Goal: Navigation & Orientation: Find specific page/section

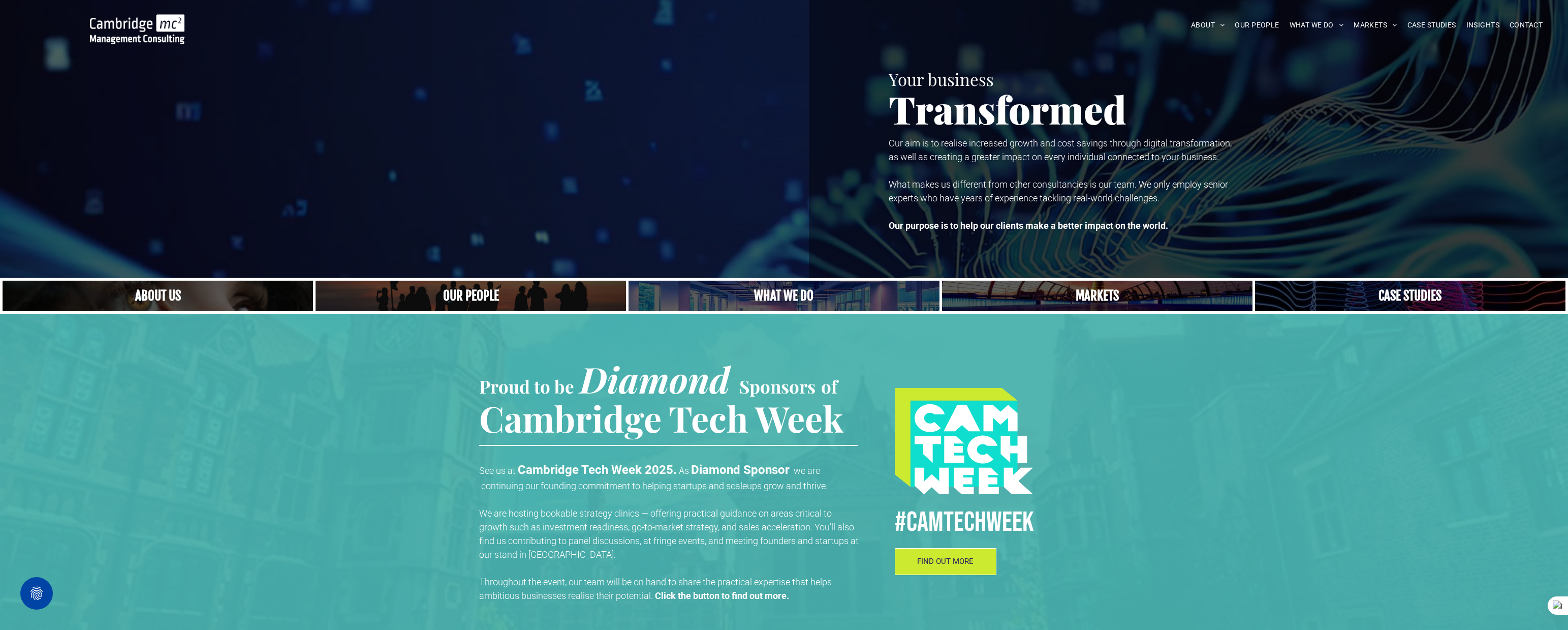
click at [157, 28] on img at bounding box center [137, 29] width 95 height 30
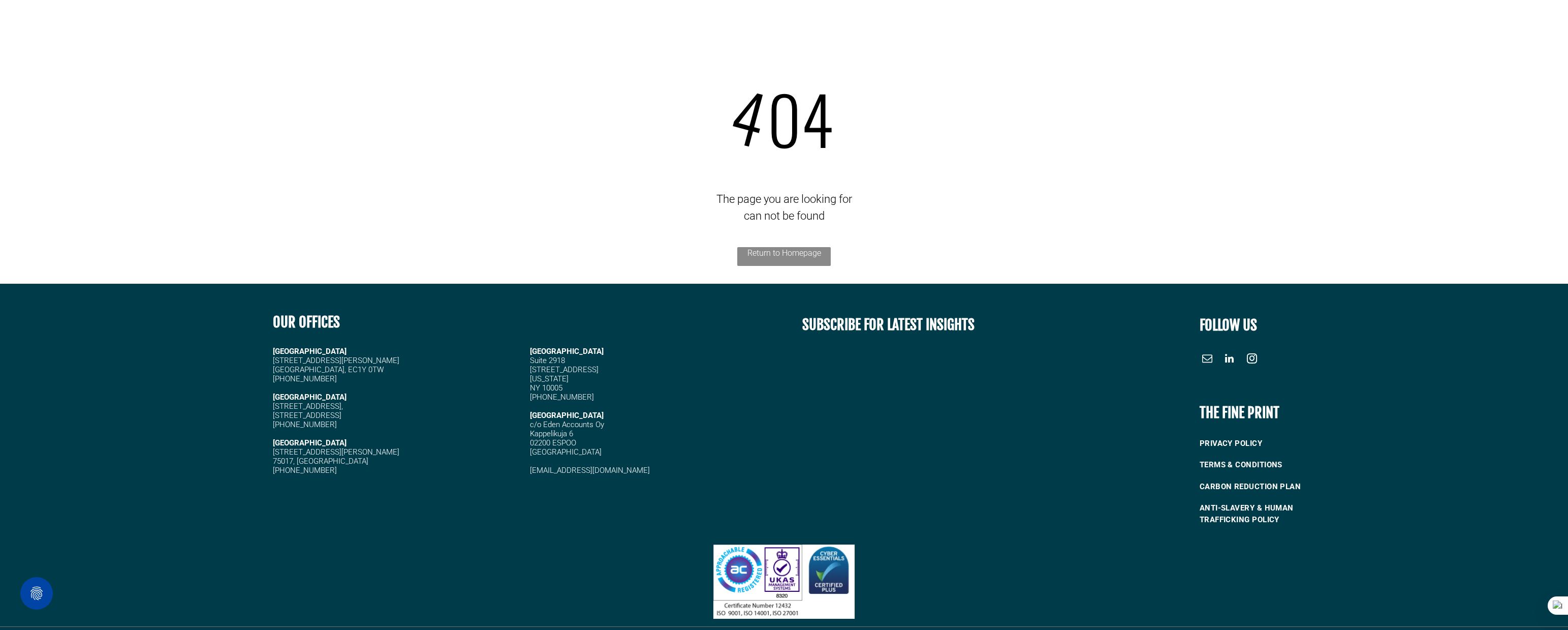
click at [780, 252] on link "Return to Homepage" at bounding box center [784, 257] width 93 height 19
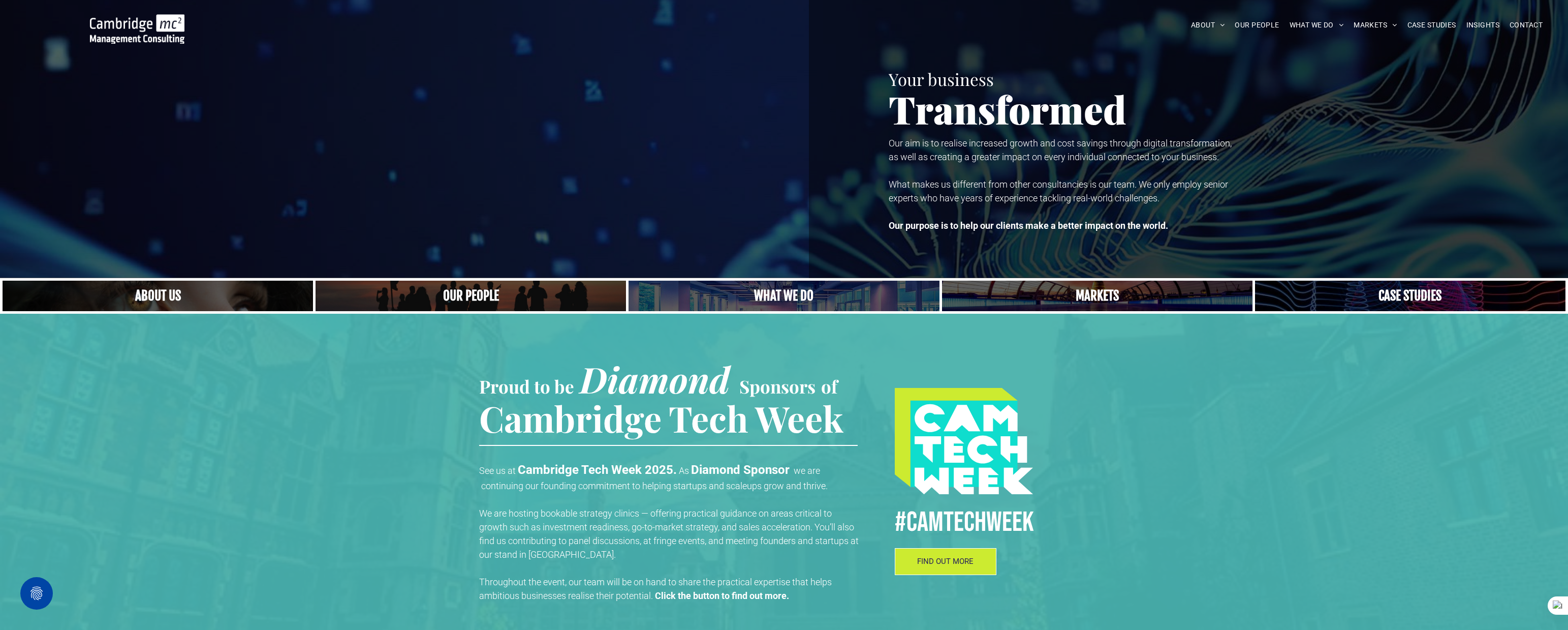
click at [163, 34] on img at bounding box center [137, 29] width 95 height 30
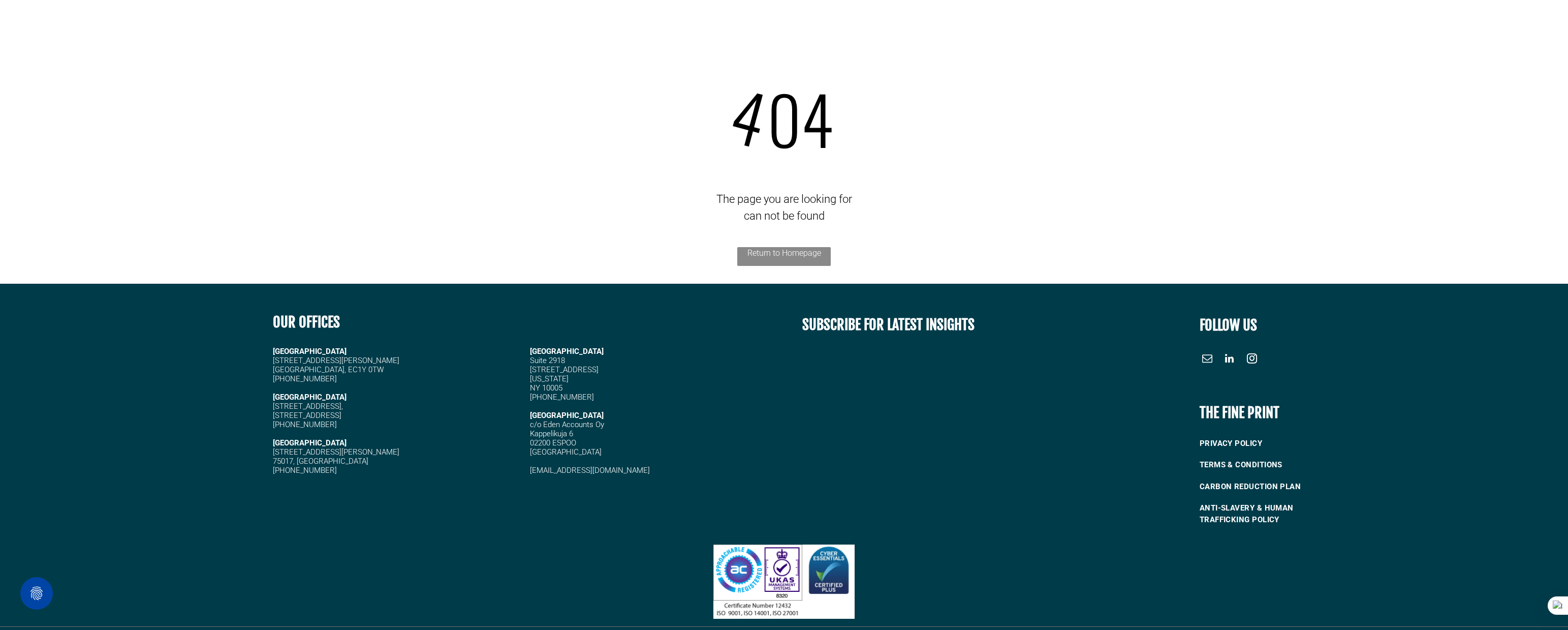
click at [811, 250] on link "Return to Homepage" at bounding box center [784, 257] width 93 height 19
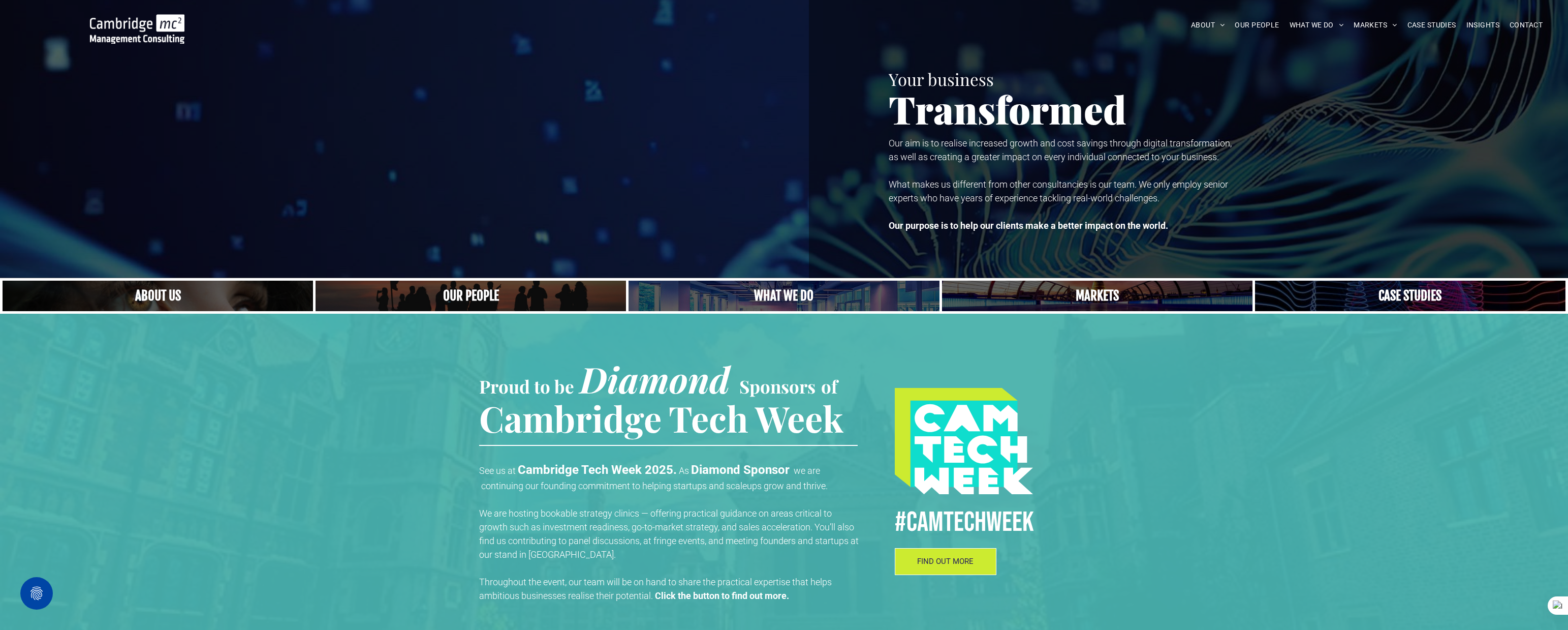
click at [149, 33] on img at bounding box center [137, 29] width 95 height 30
click at [145, 30] on img at bounding box center [137, 29] width 95 height 30
click at [211, 300] on link "Close up of woman's face, centered on her eyes" at bounding box center [157, 296] width 329 height 32
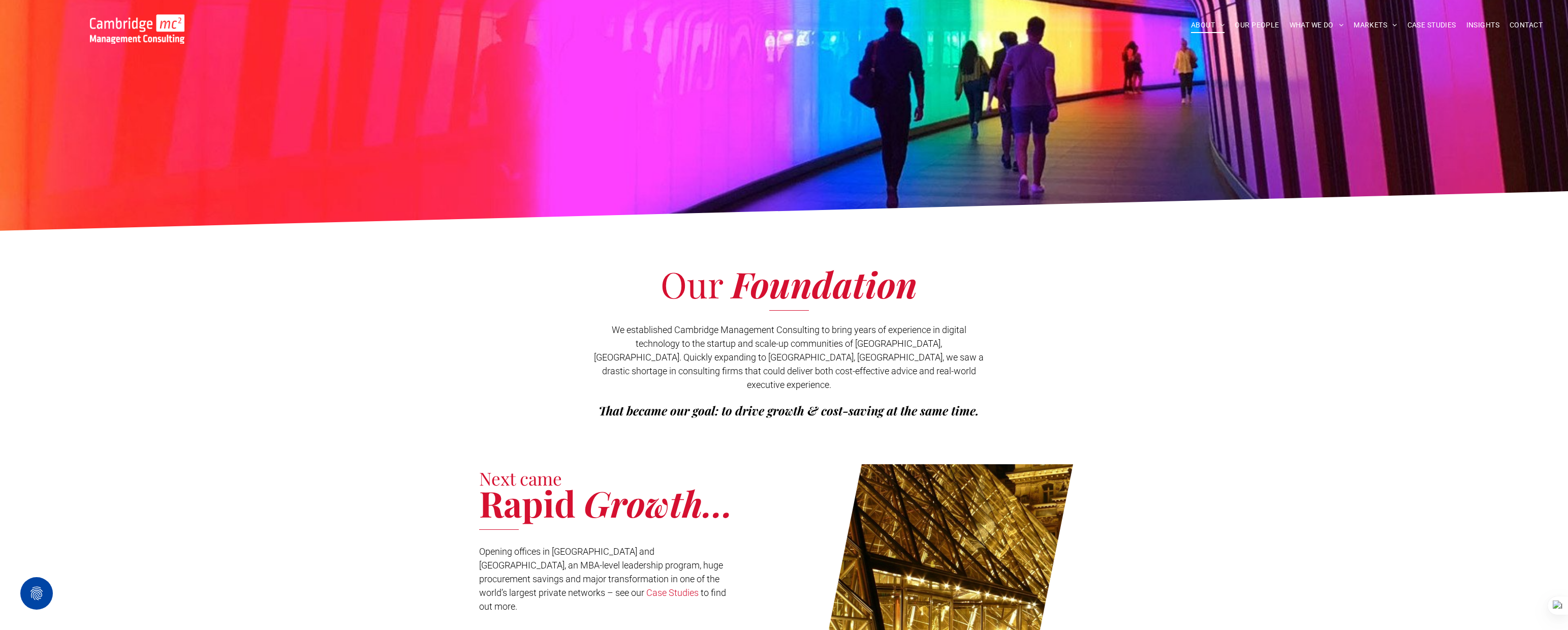
click at [153, 34] on img at bounding box center [137, 29] width 95 height 30
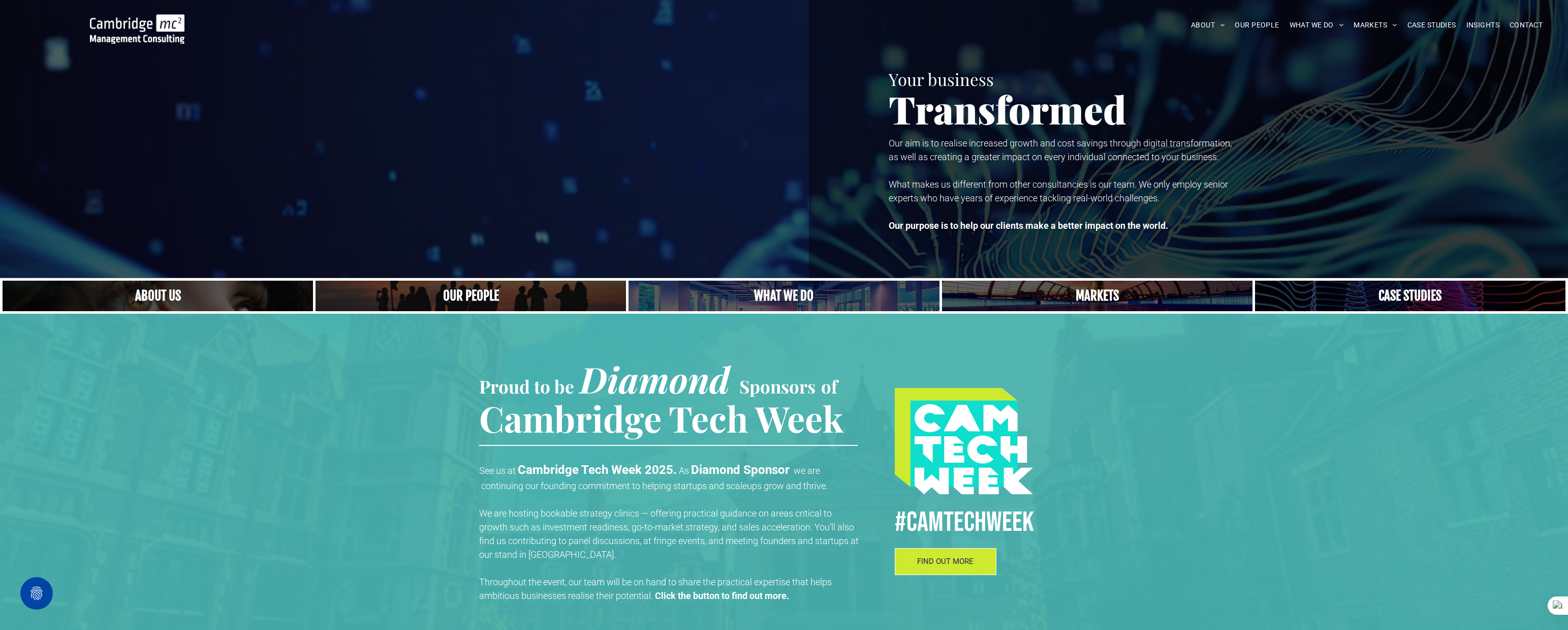
click at [163, 30] on img at bounding box center [137, 29] width 95 height 30
click at [1528, 27] on span "CONTACT" at bounding box center [1526, 25] width 33 height 16
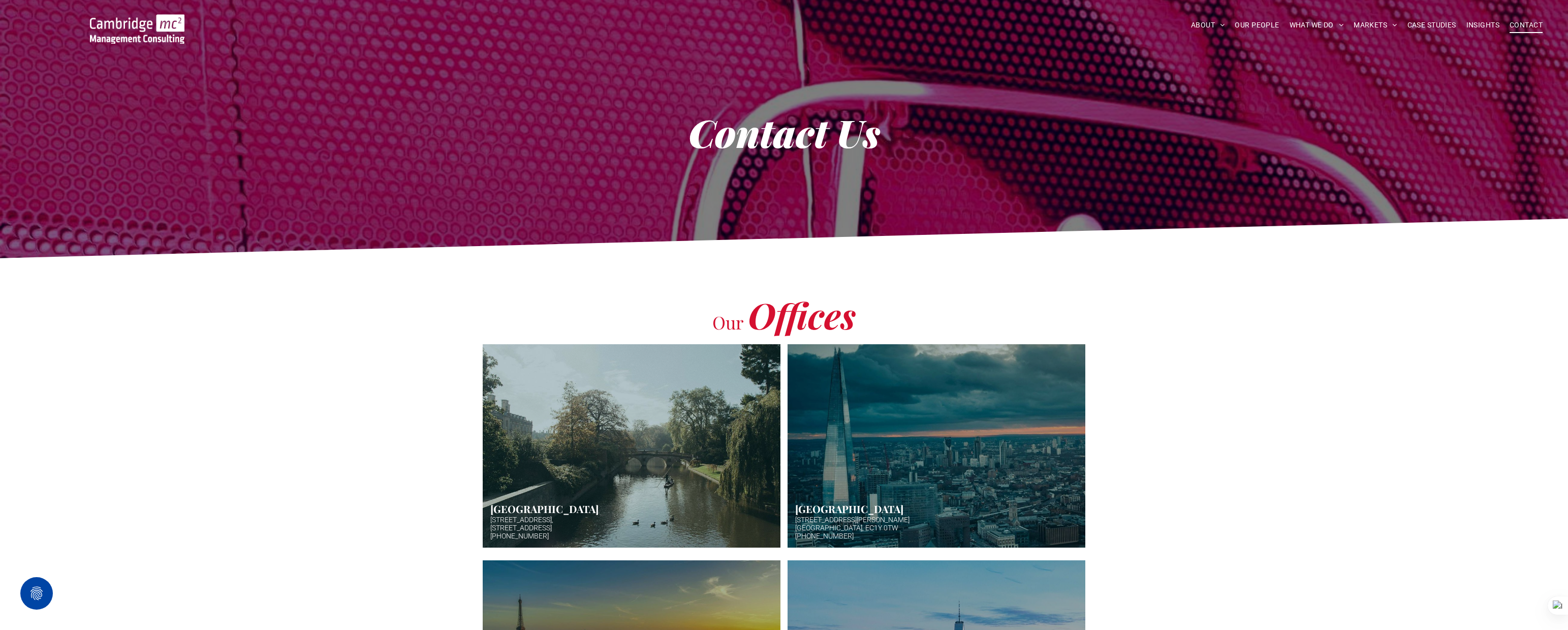
click at [166, 26] on img at bounding box center [137, 29] width 95 height 30
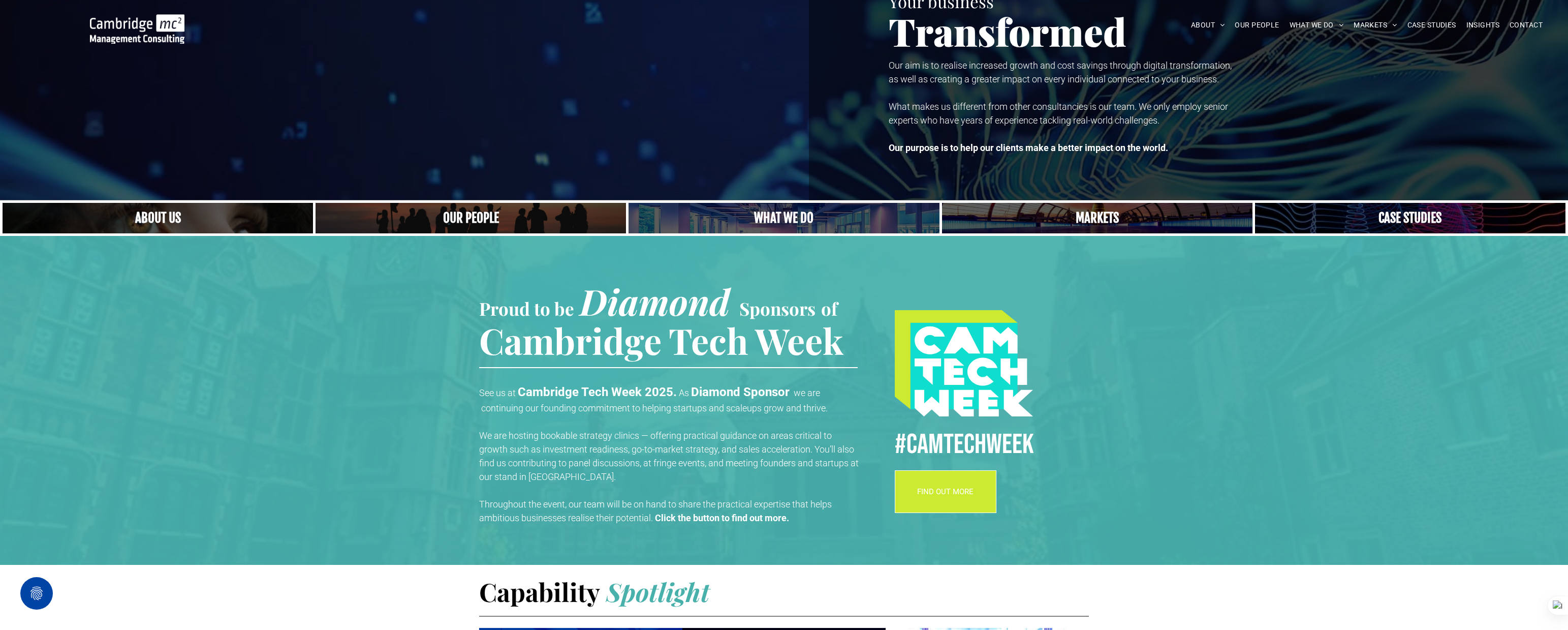
scroll to position [79, 0]
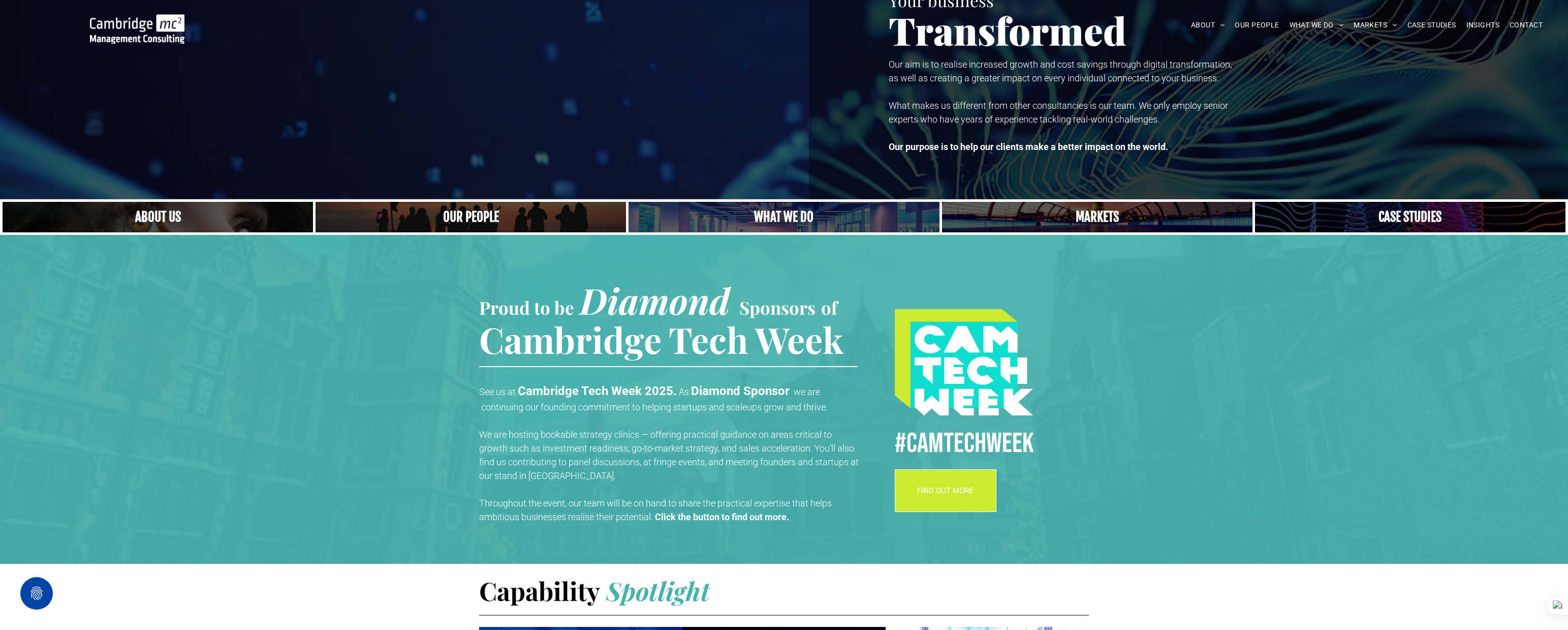
click at [468, 208] on link "A crowd in silhouette at sunset, on a rise or lookout point" at bounding box center [471, 217] width 311 height 30
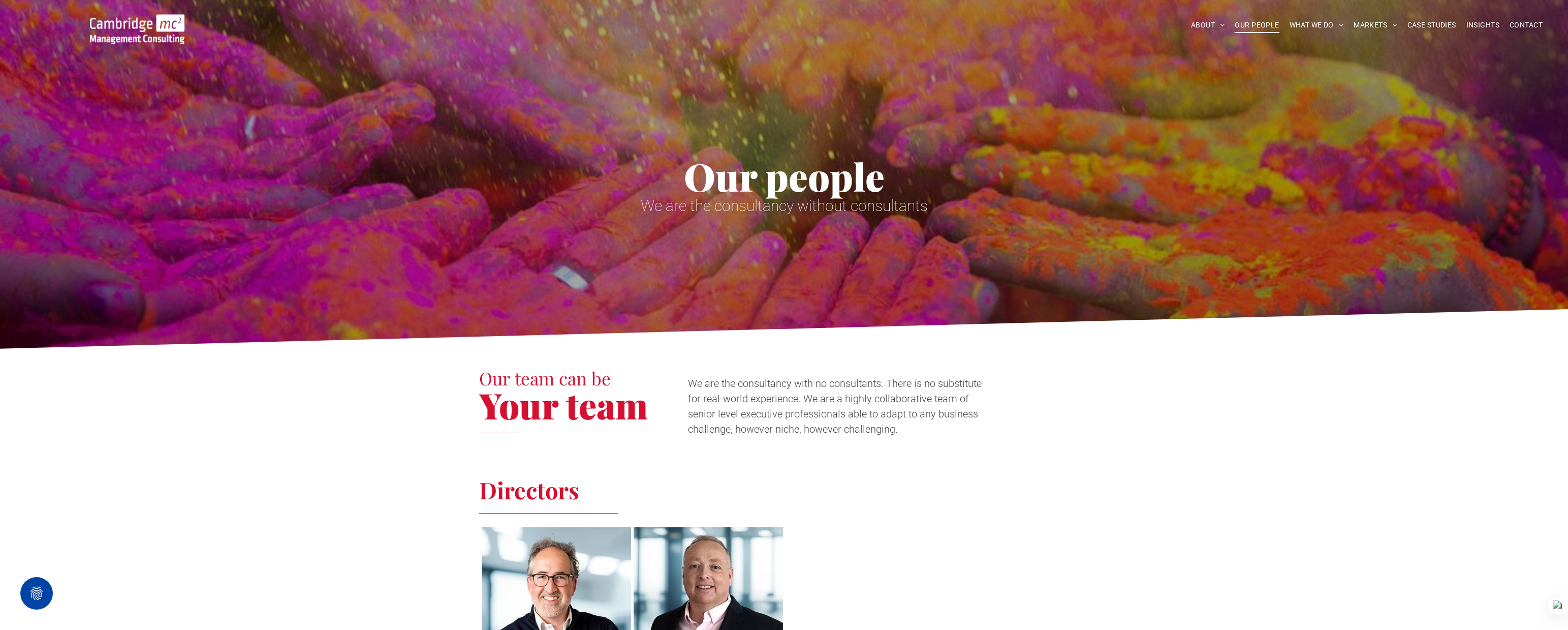
click at [159, 32] on img at bounding box center [137, 29] width 95 height 30
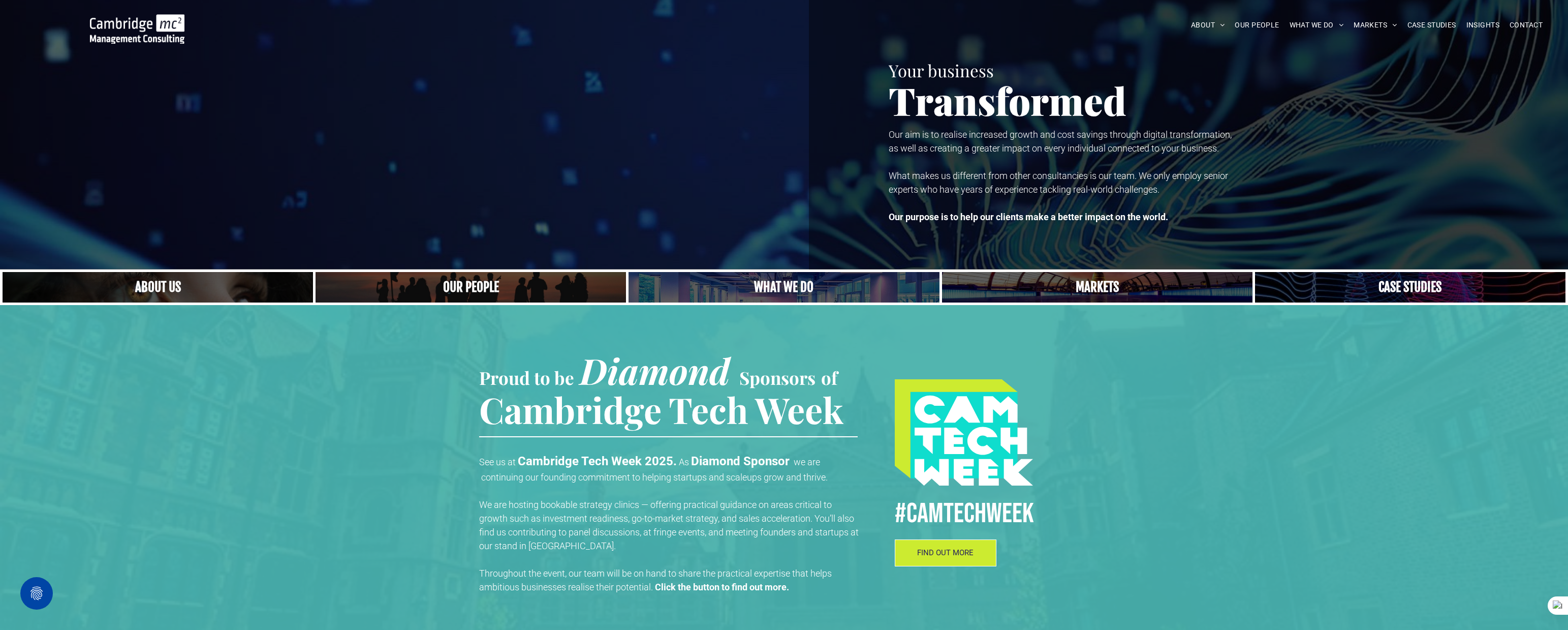
scroll to position [42, 0]
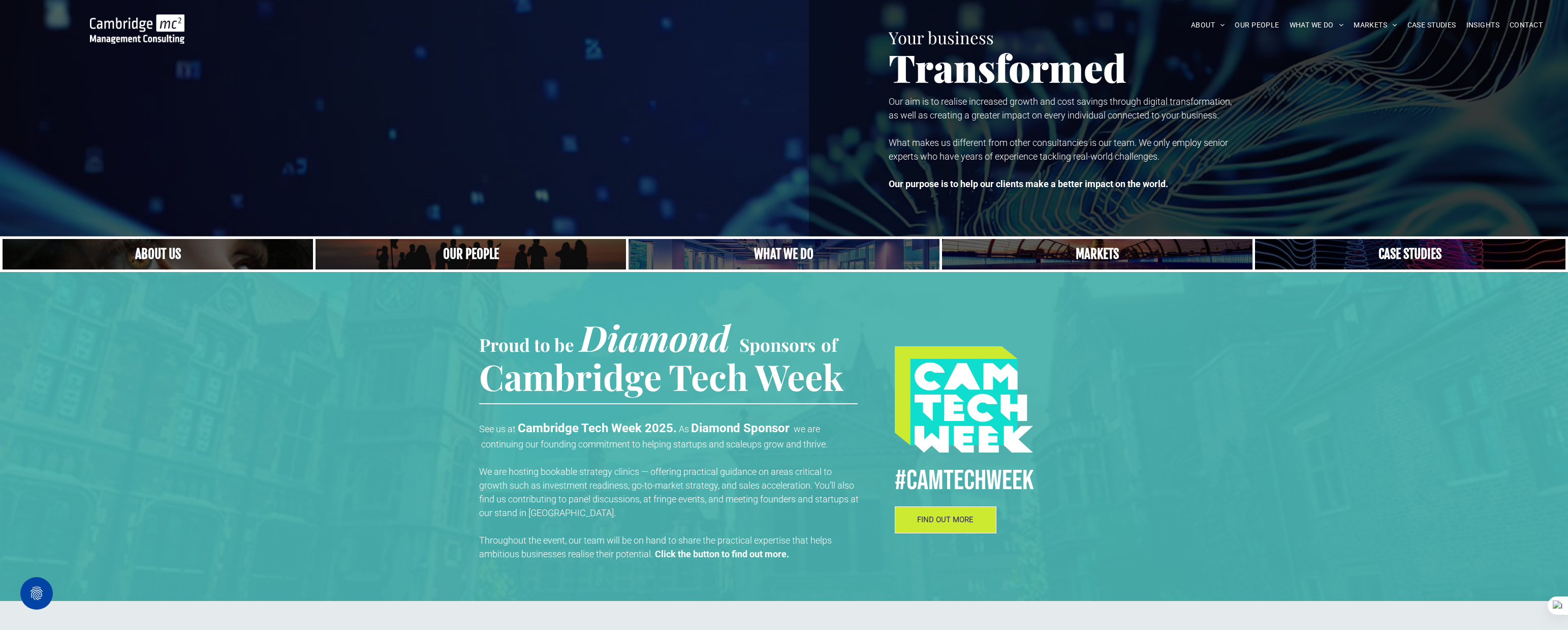
click at [772, 258] on link "A yoga teacher lifting his whole body off the ground in the peacock pose" at bounding box center [784, 254] width 329 height 32
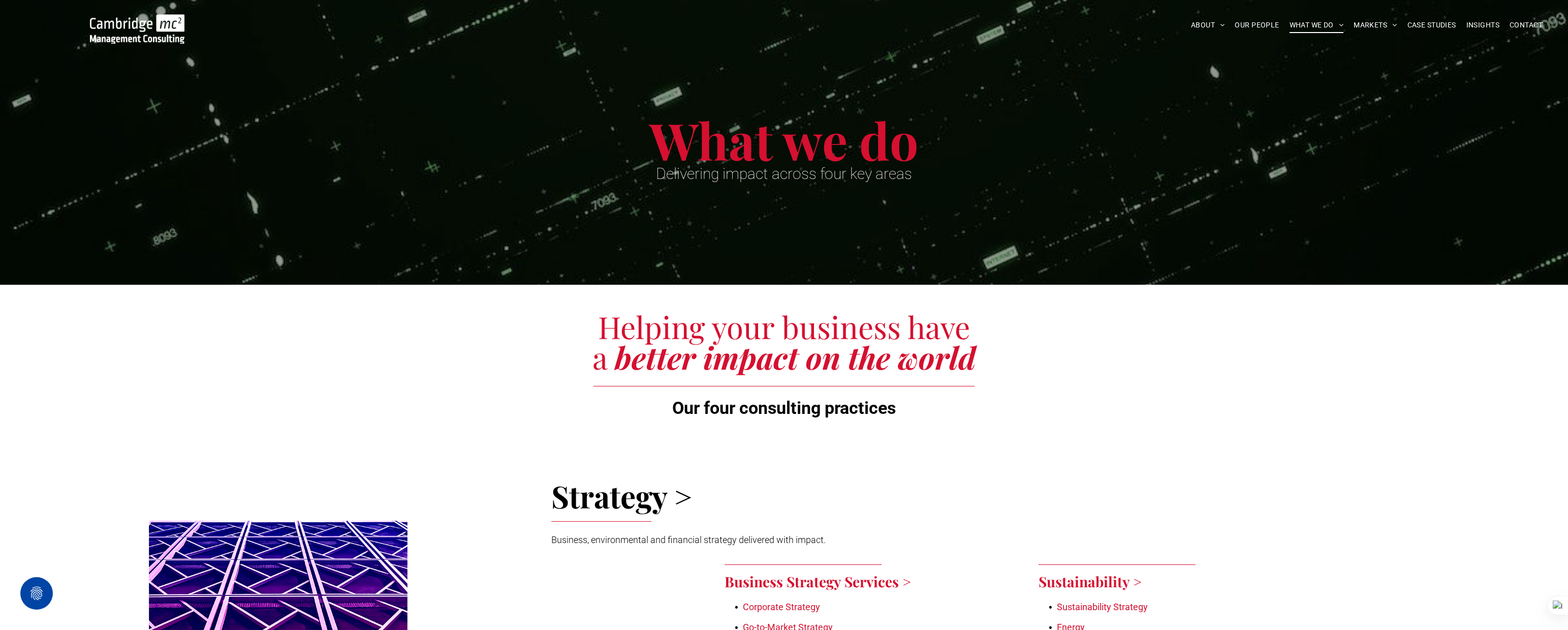
click at [179, 32] on img at bounding box center [137, 29] width 95 height 30
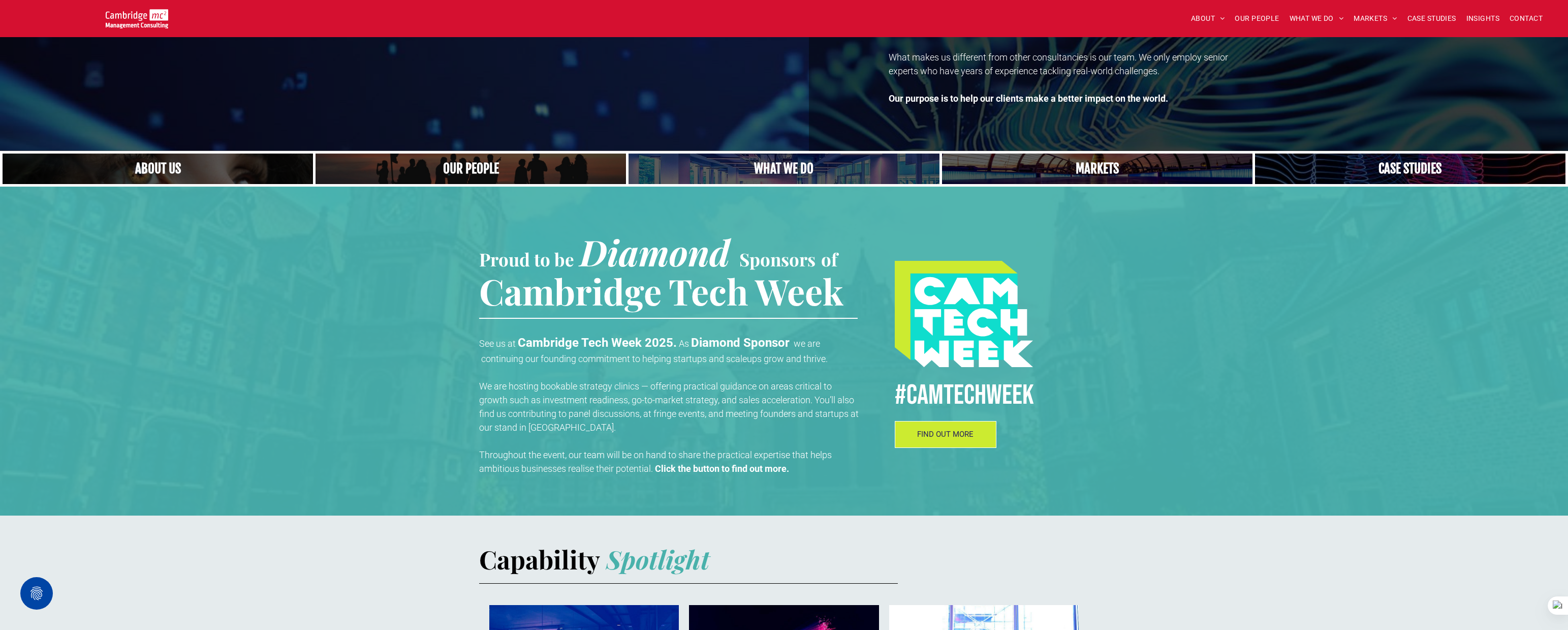
scroll to position [149, 0]
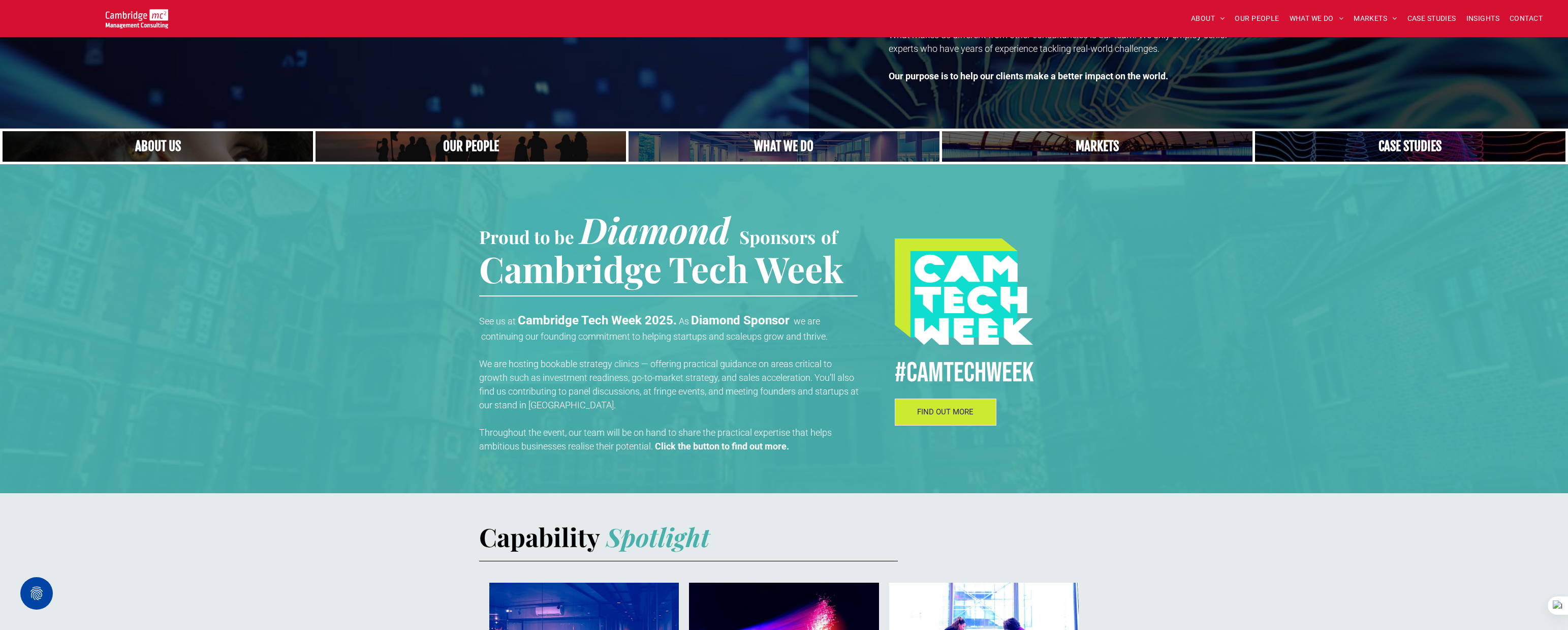
click at [1080, 146] on link at bounding box center [1096, 147] width 329 height 32
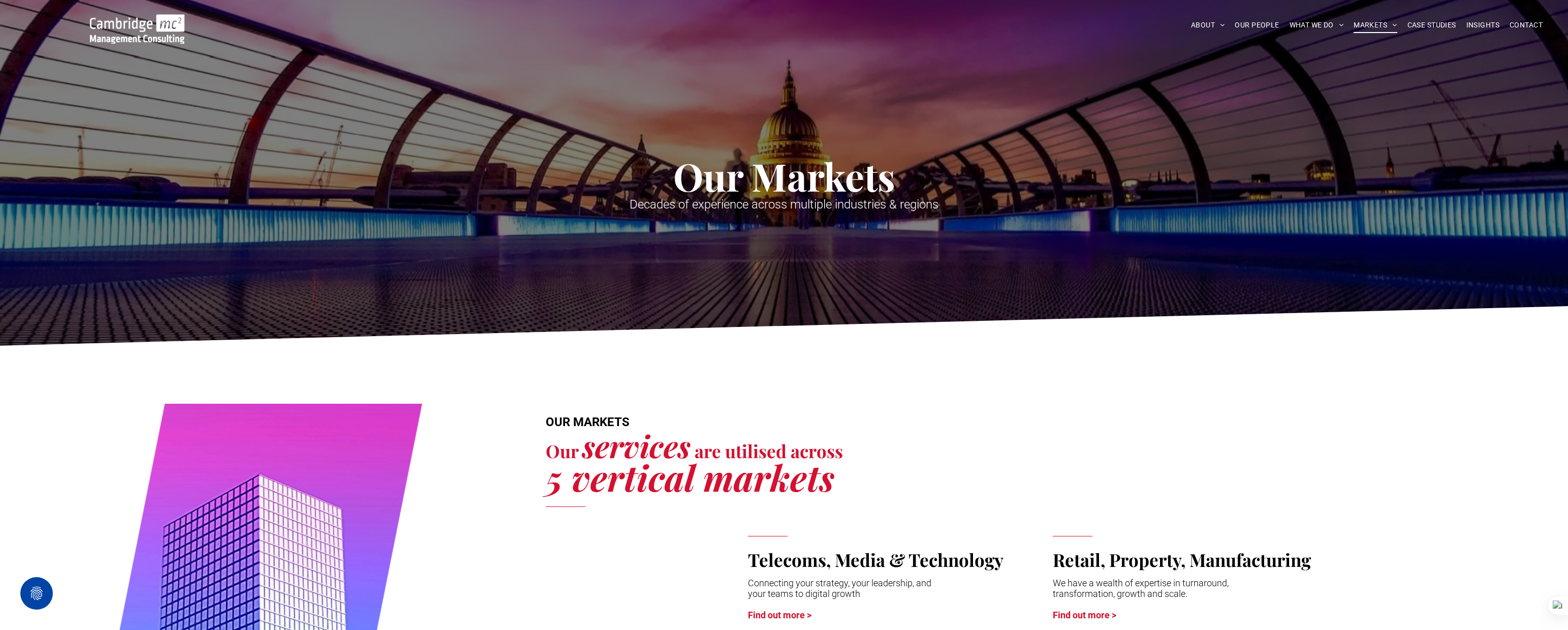
click at [136, 28] on img at bounding box center [137, 29] width 95 height 30
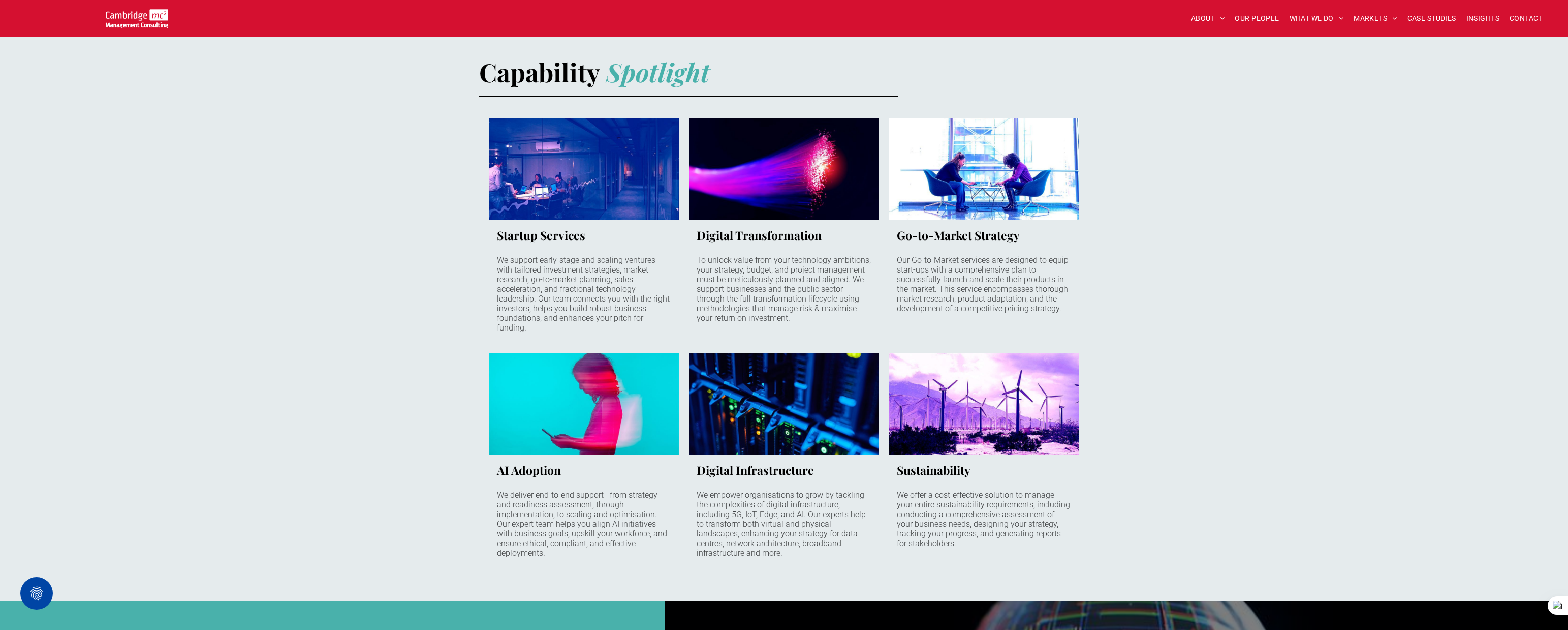
scroll to position [616, 0]
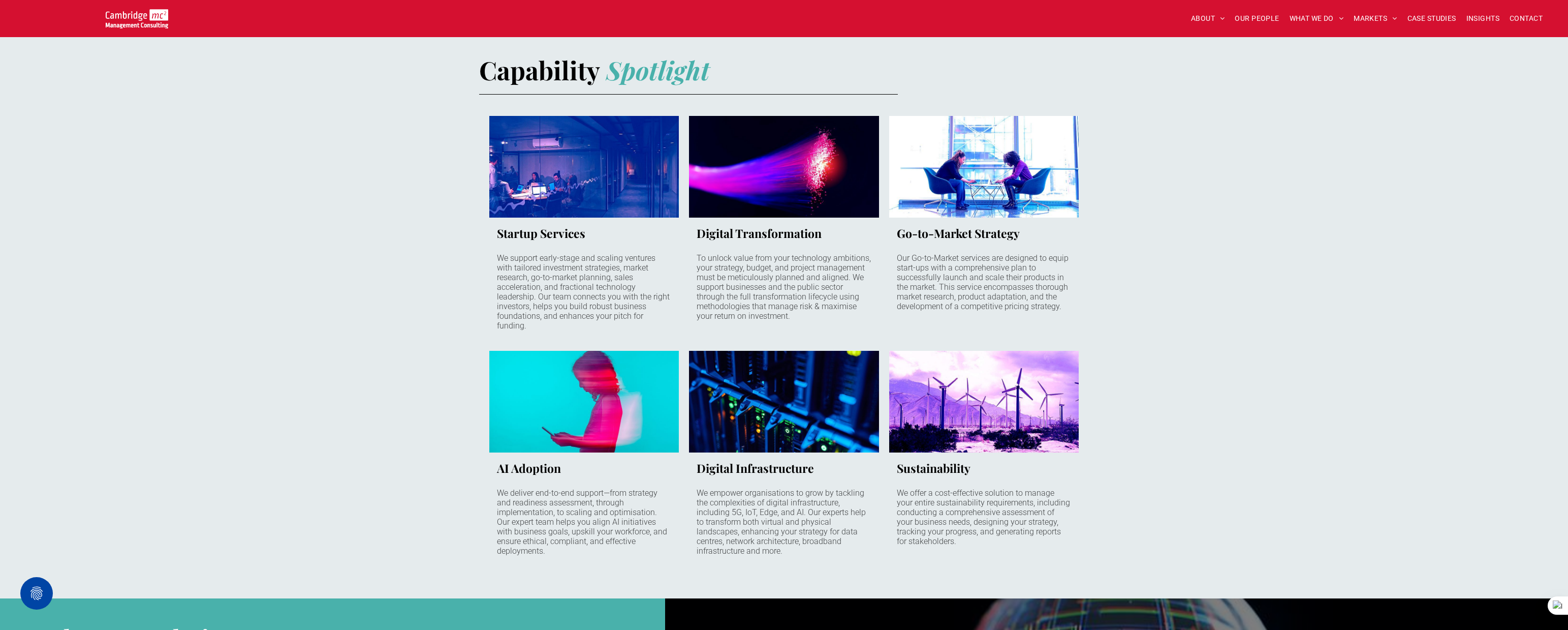
click at [599, 169] on link "Late night office behind glass with people working on laptops" at bounding box center [584, 166] width 201 height 107
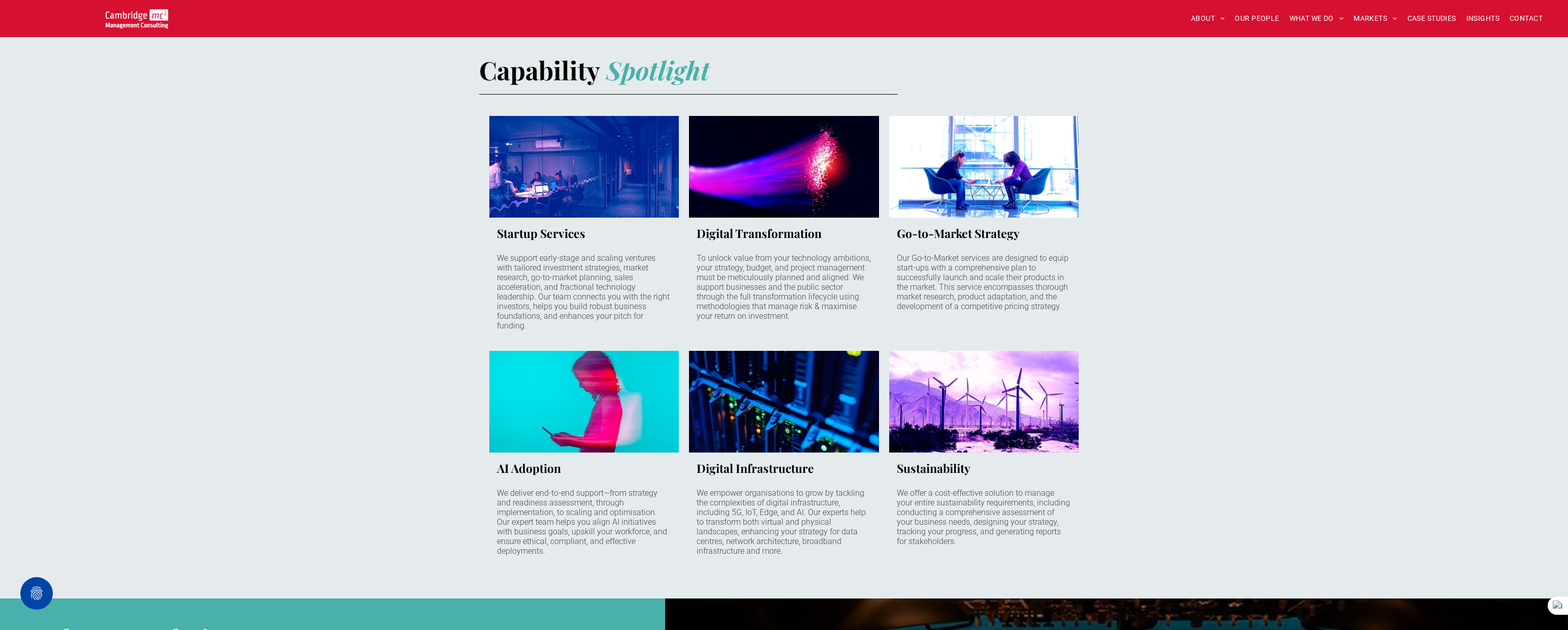
click at [817, 184] on link "Fibre optic cable fibres lit up in neon colours on a black background" at bounding box center [784, 166] width 201 height 107
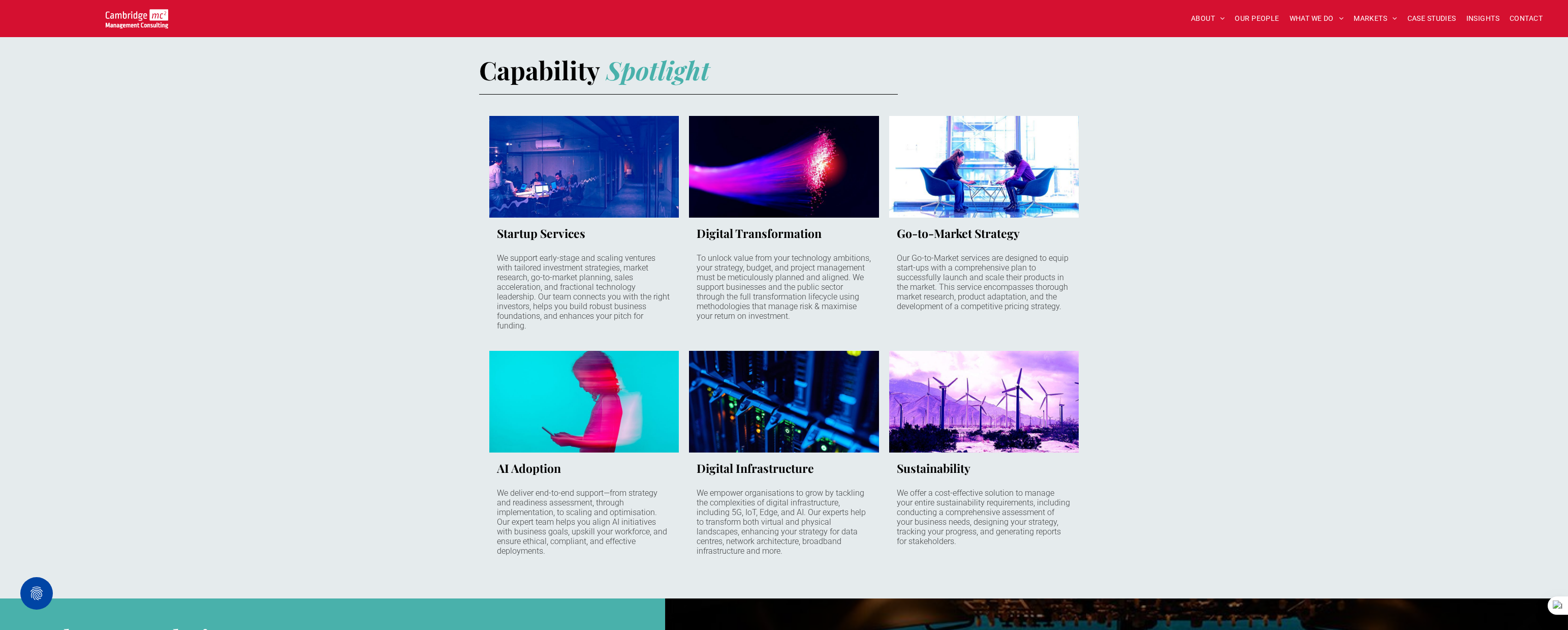
click at [938, 161] on link "Two women sitting opposite each other in comfy office chairs working on laptops…" at bounding box center [984, 166] width 201 height 107
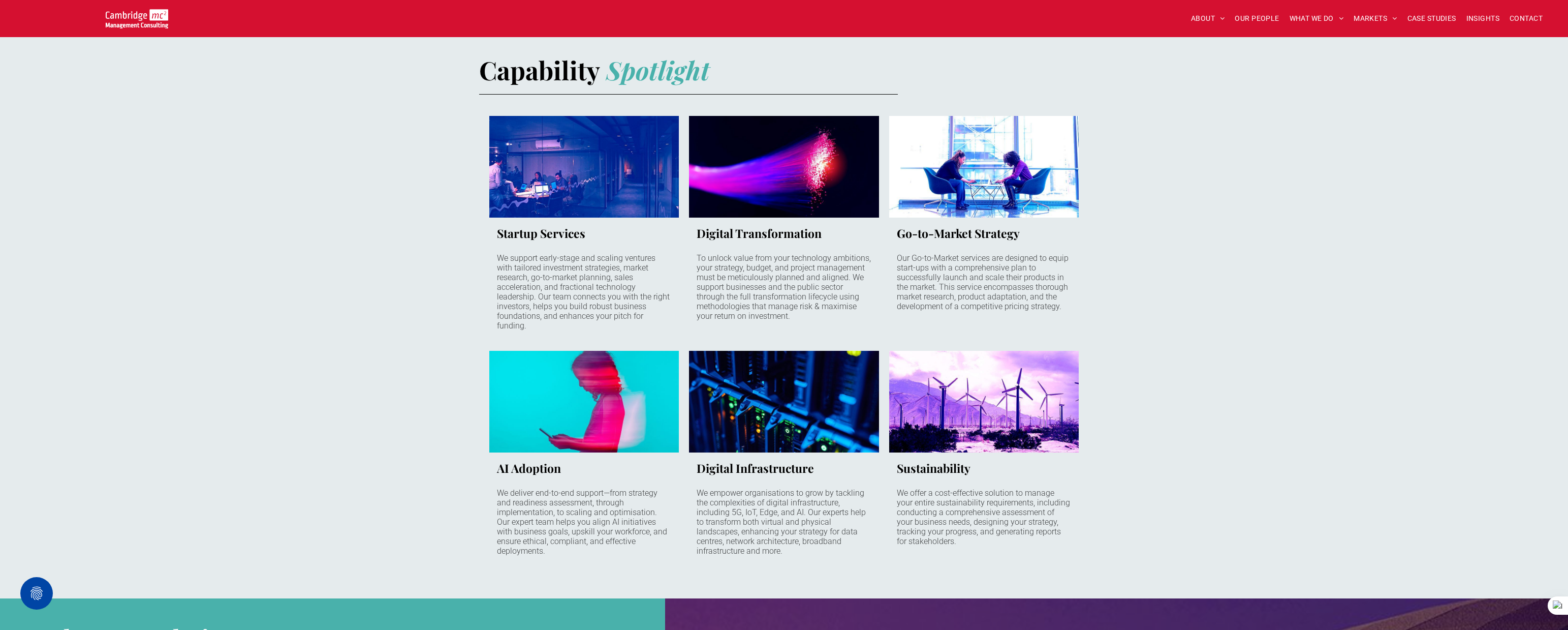
click at [607, 379] on link "Side view of a young woman on her phone. Motion blur and magenta neon highlight…" at bounding box center [584, 401] width 201 height 107
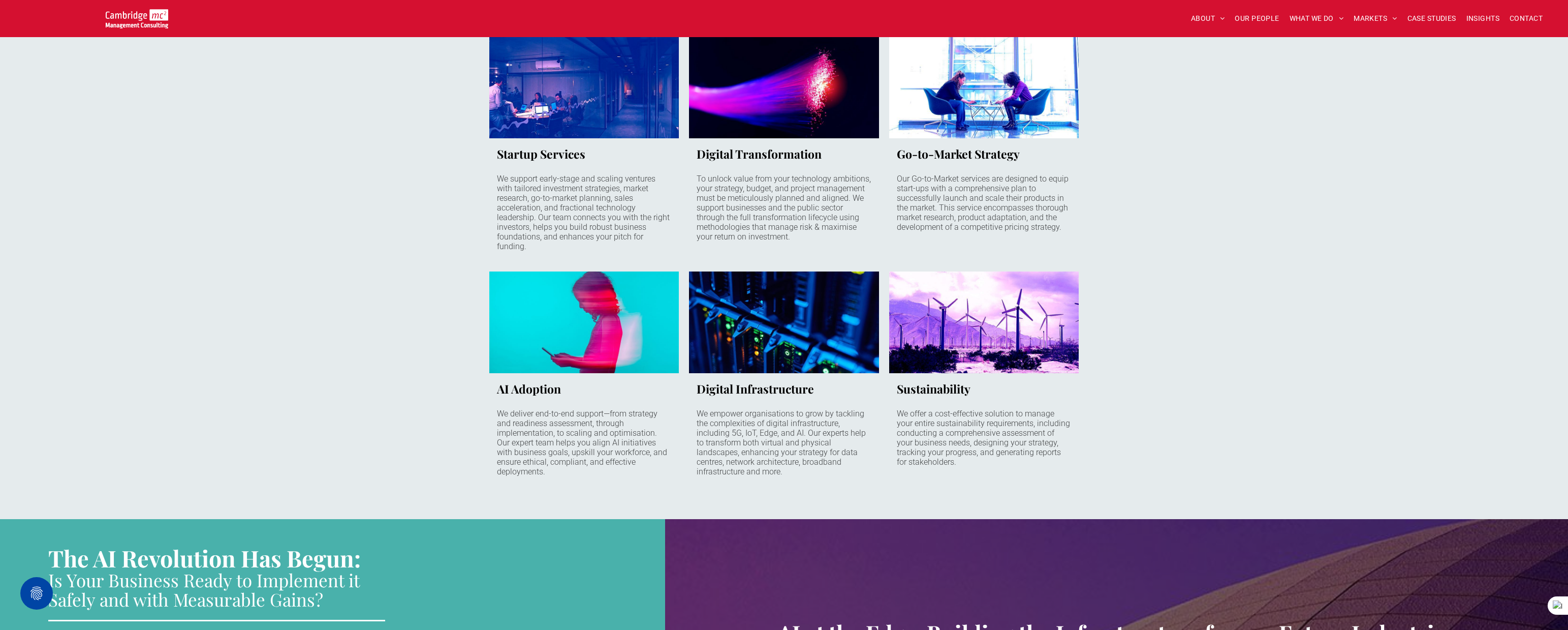
scroll to position [696, 0]
click at [726, 315] on link "Close up of data centre rack with dark blue filter and blinking lights in green…" at bounding box center [784, 321] width 201 height 107
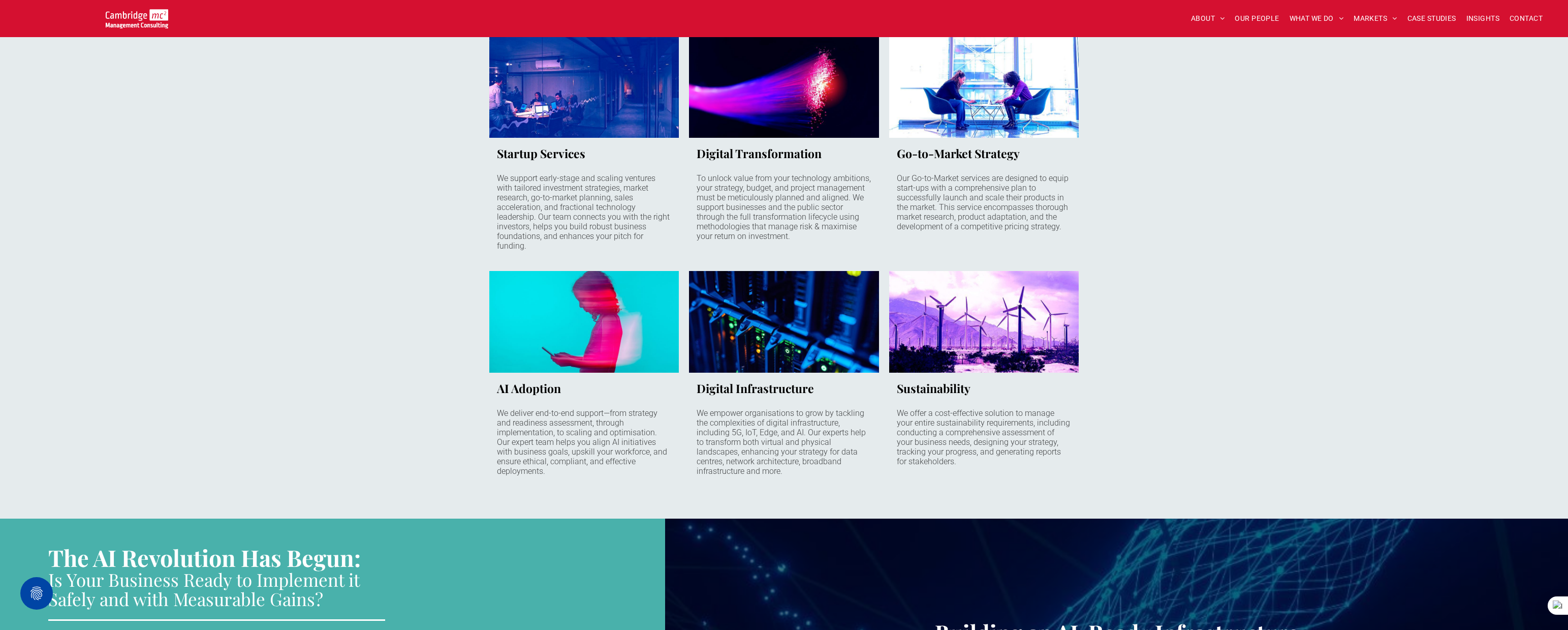
click at [1030, 321] on link "Rows of wind turbines under a cloudy sky. Some bushes in foreground. Background…" at bounding box center [984, 321] width 201 height 107
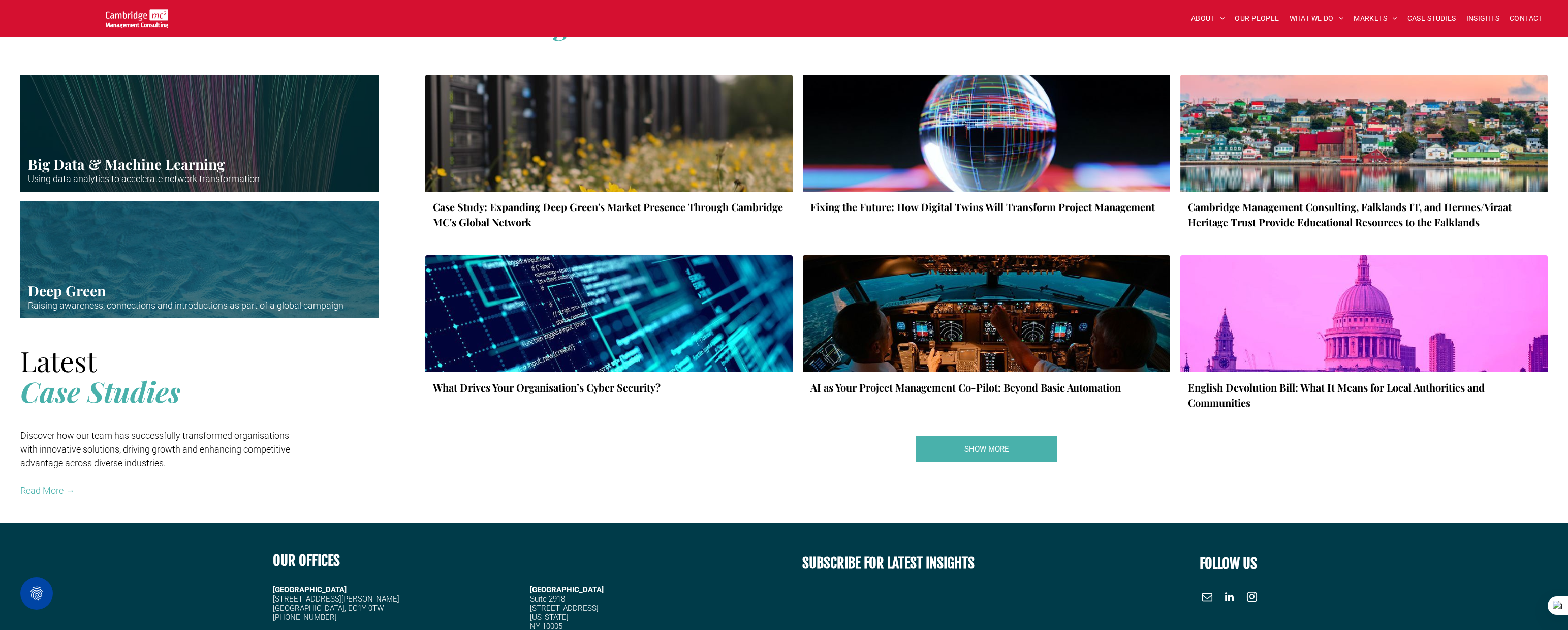
scroll to position [1436, 0]
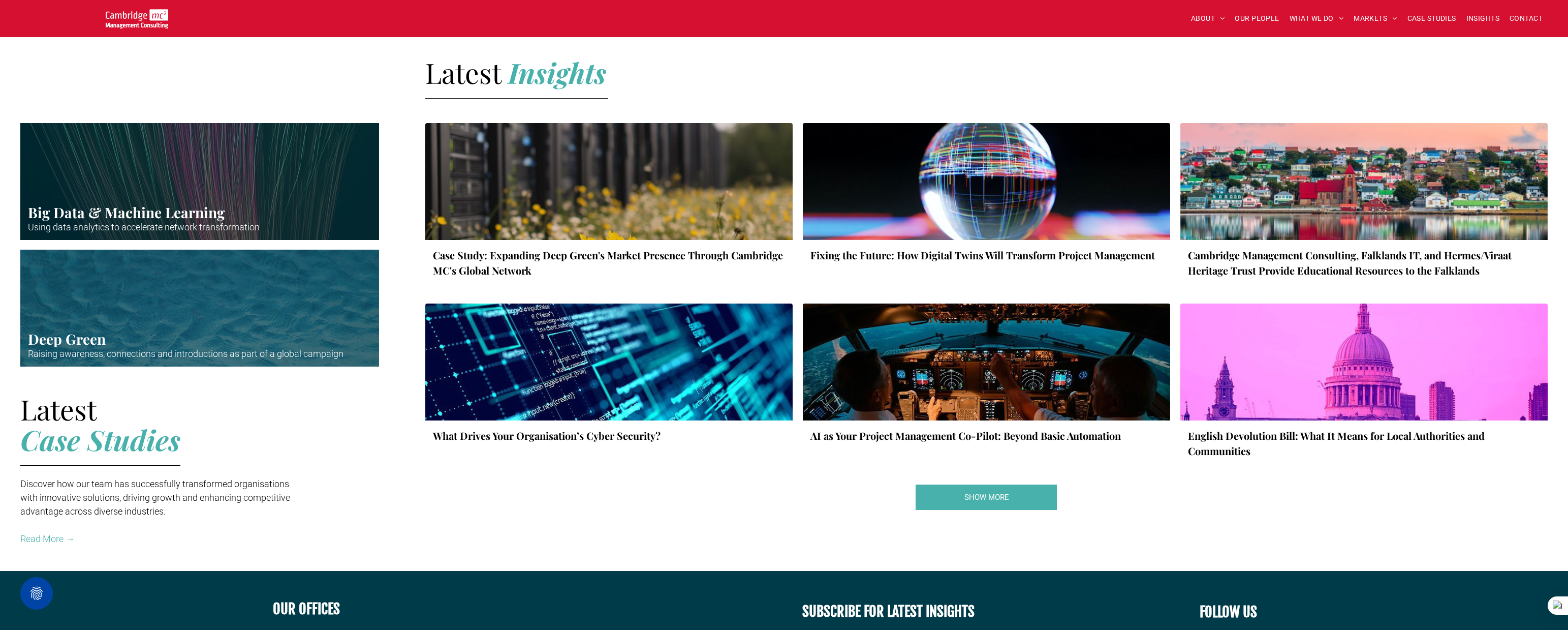
click at [610, 194] on div at bounding box center [609, 182] width 390 height 124
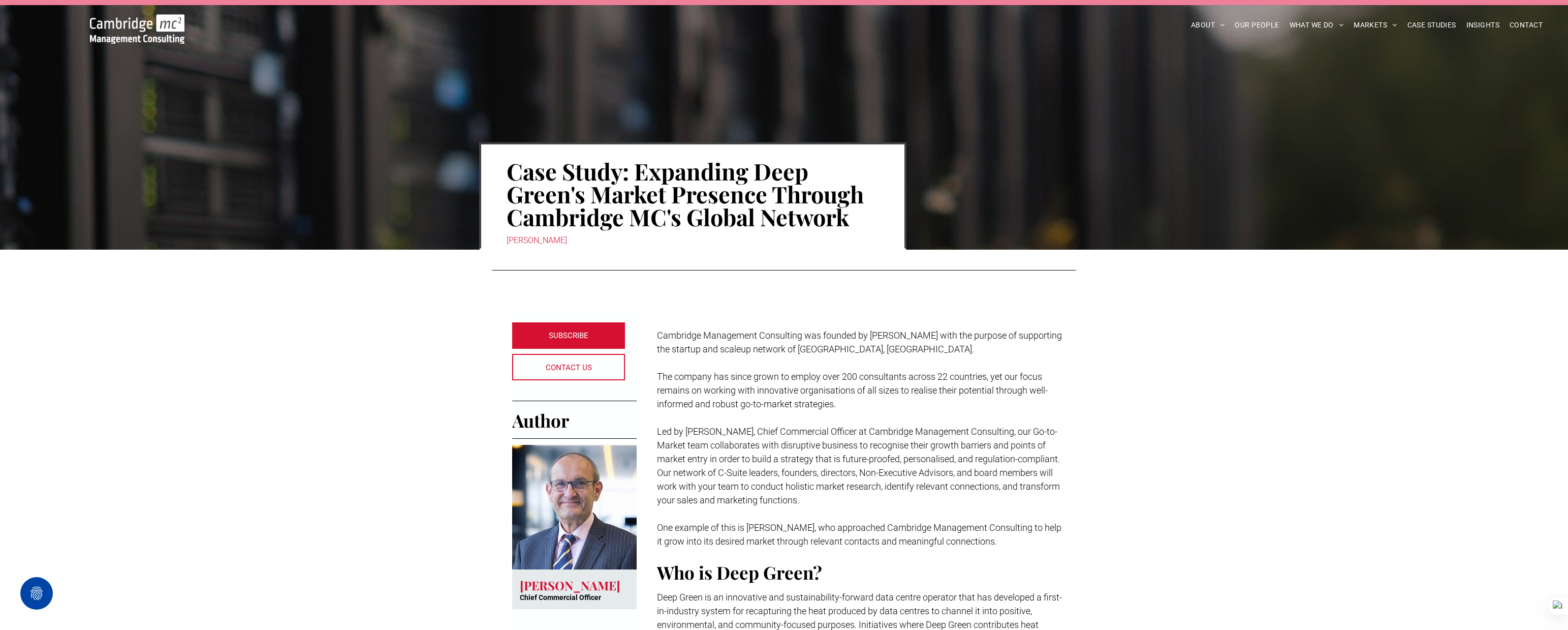
click at [159, 26] on img at bounding box center [137, 29] width 95 height 30
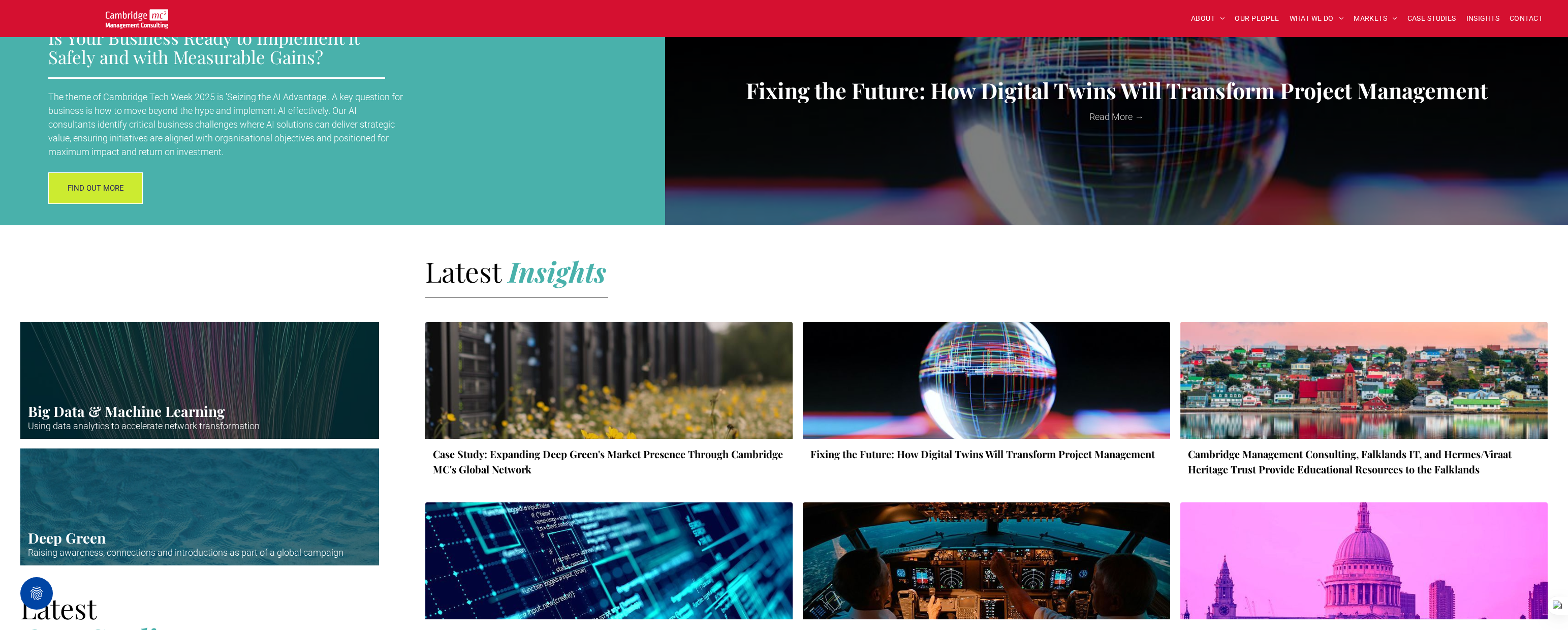
scroll to position [1240, 0]
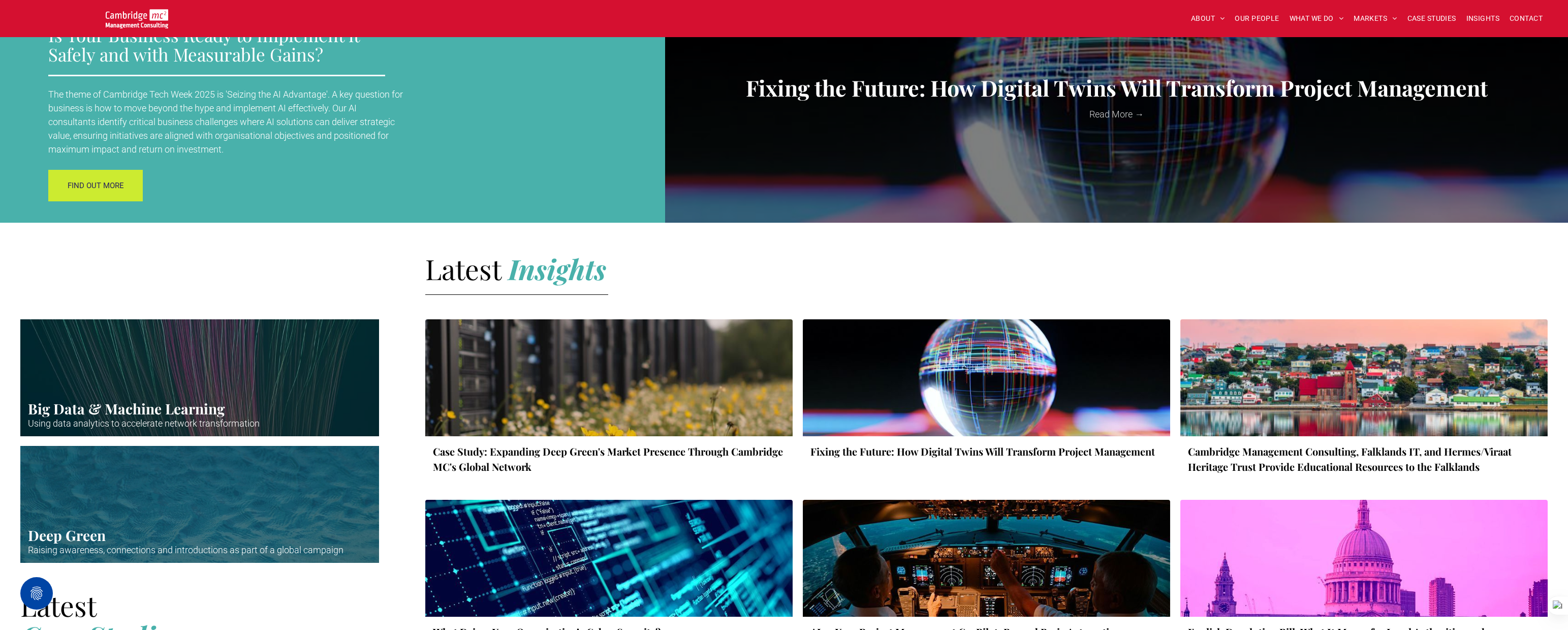
click at [112, 185] on span "FIND OUT MORE" at bounding box center [95, 186] width 56 height 26
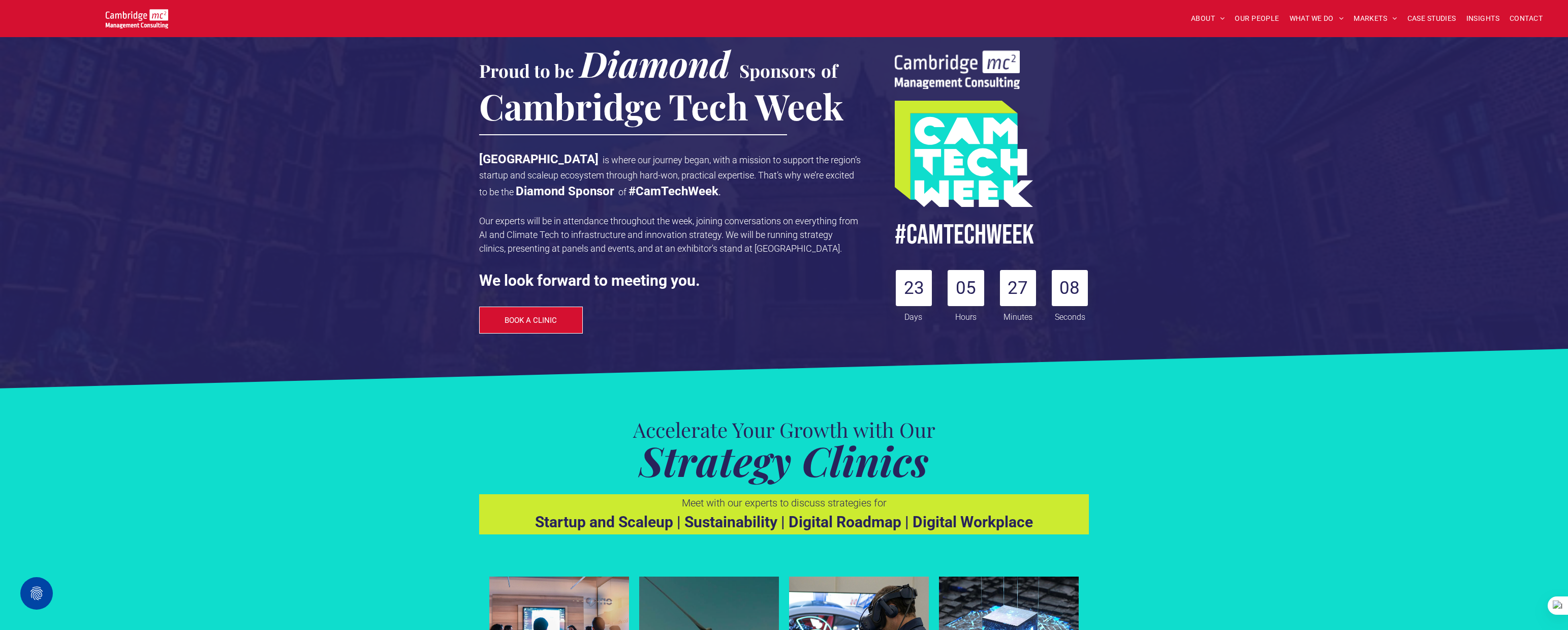
scroll to position [55, 0]
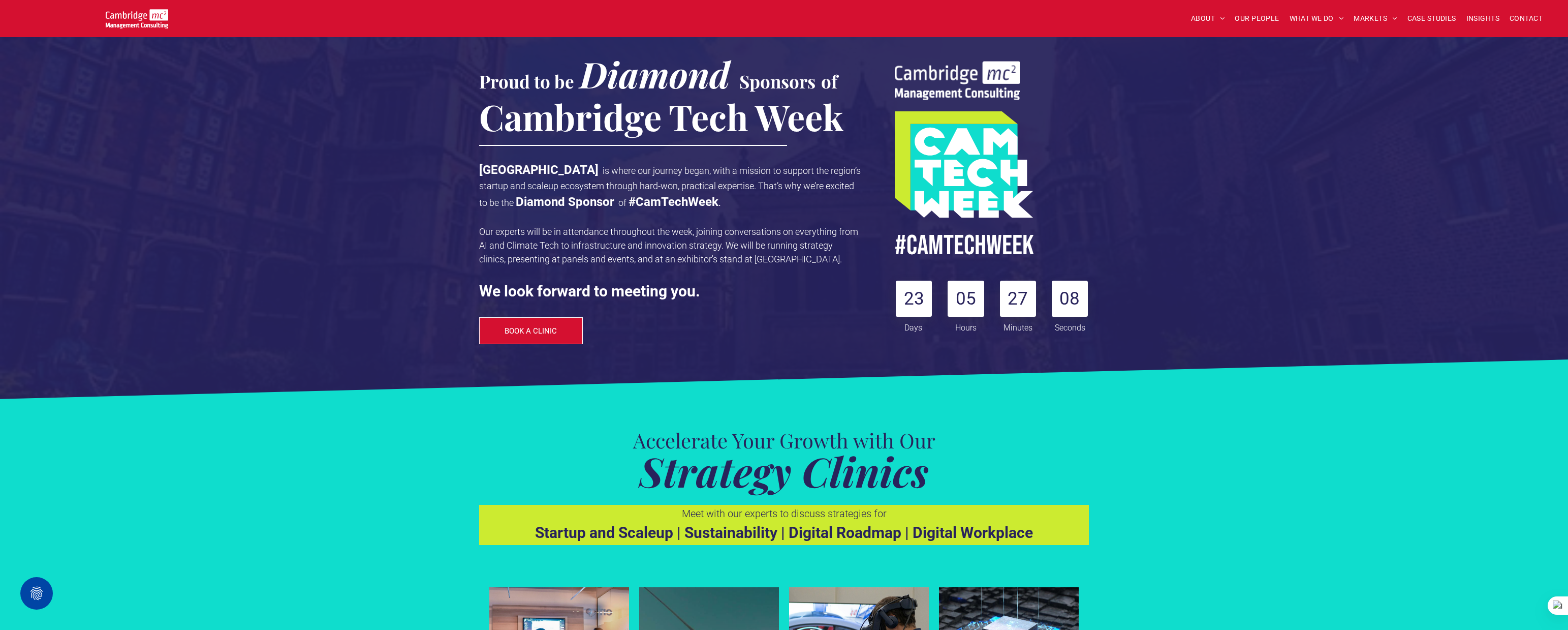
click at [134, 19] on img at bounding box center [136, 19] width 63 height 20
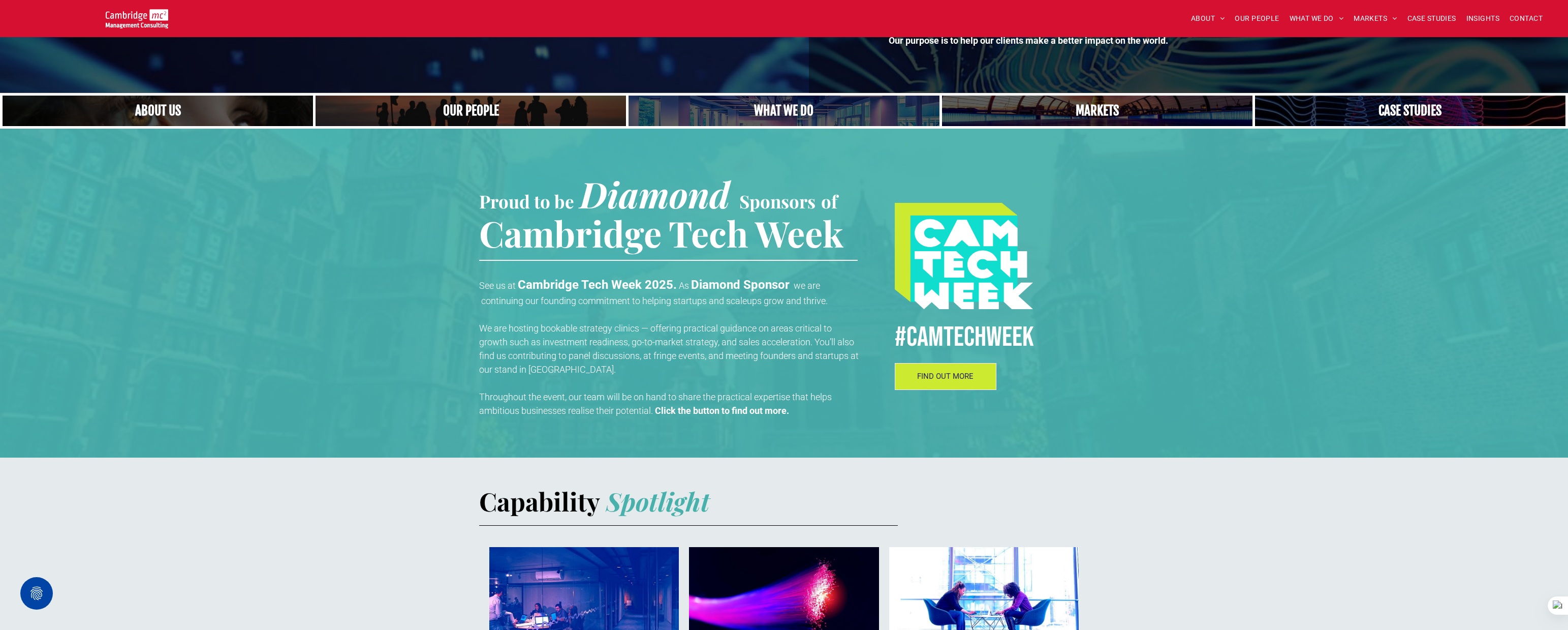
scroll to position [192, 0]
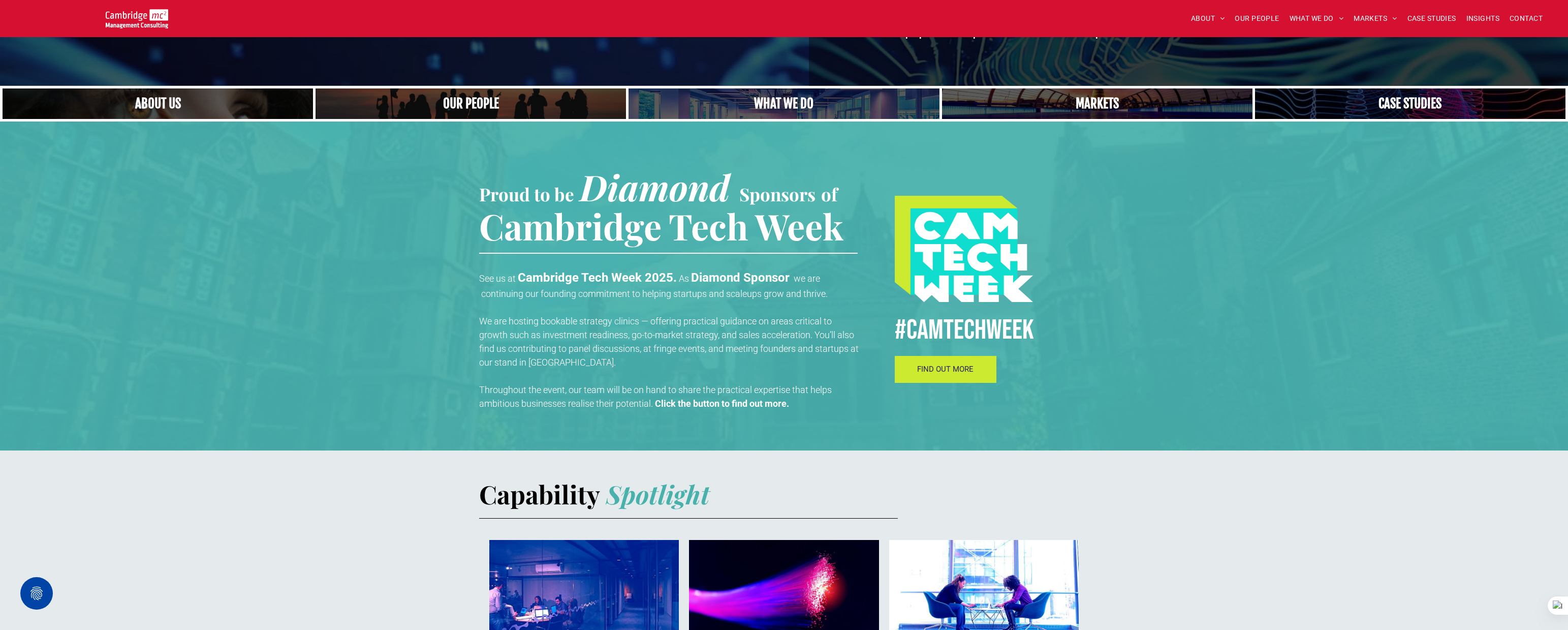
click at [919, 364] on link "FIND OUT MORE" at bounding box center [945, 369] width 101 height 27
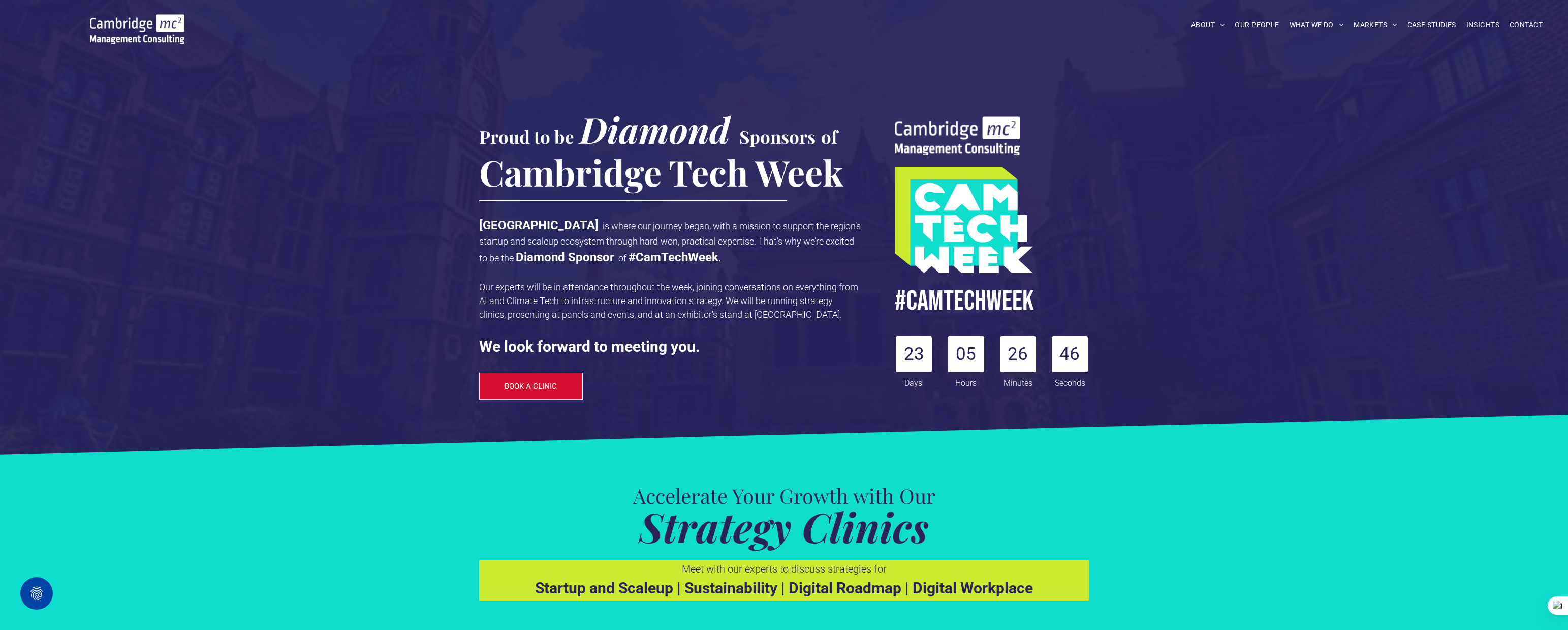
click at [147, 34] on img at bounding box center [137, 29] width 95 height 30
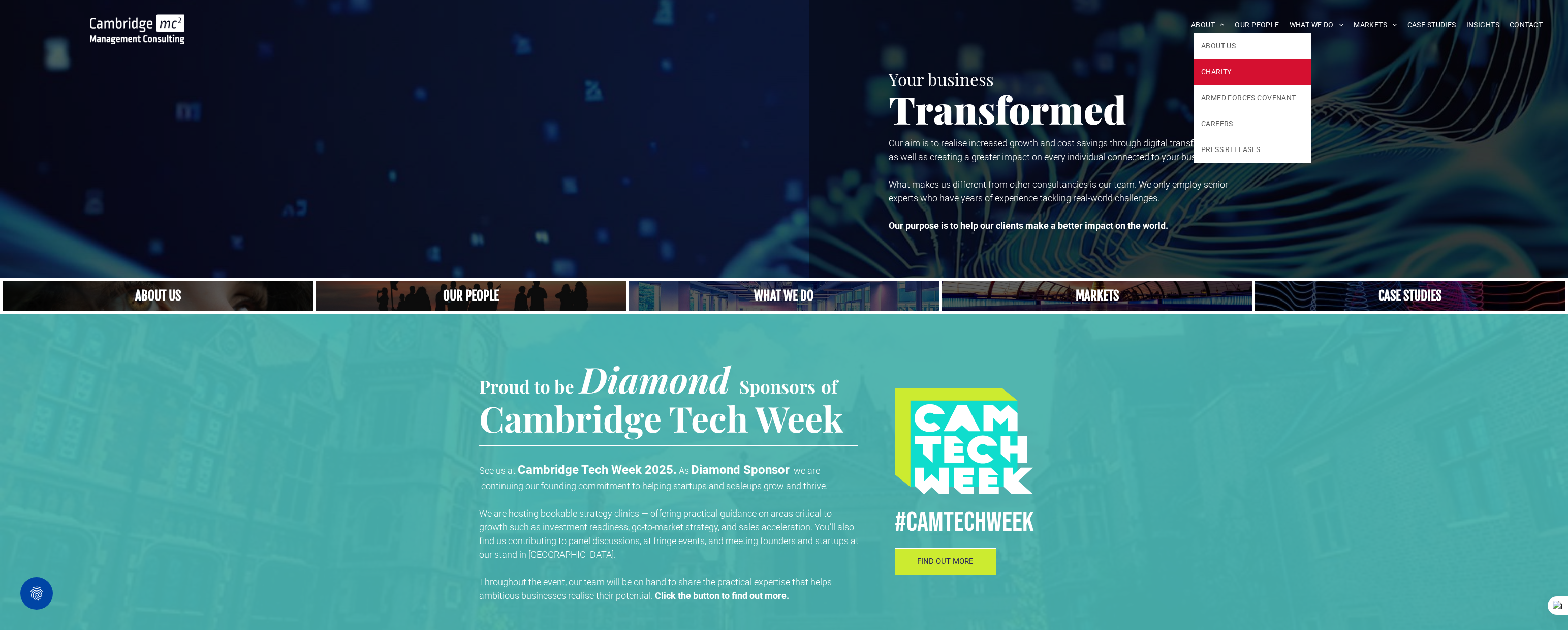
click at [1225, 63] on link "CHARITY" at bounding box center [1253, 72] width 118 height 26
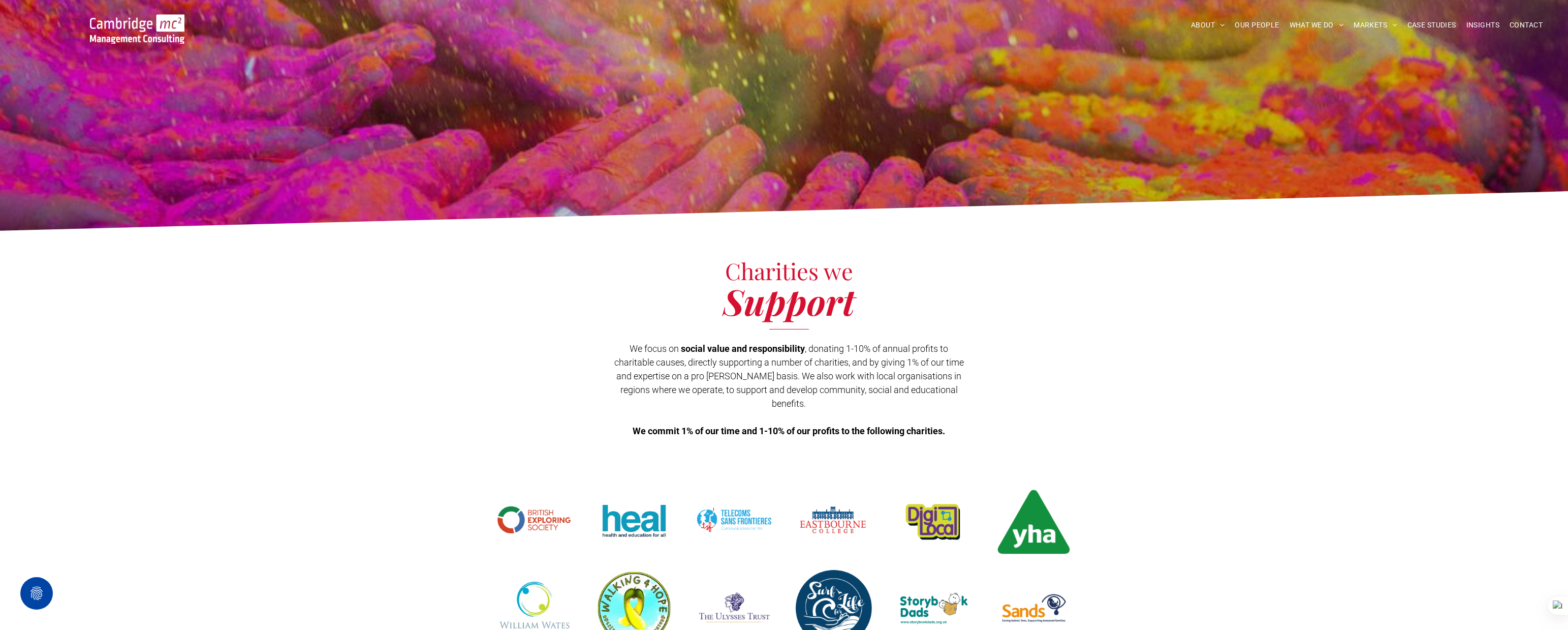
click at [161, 32] on img at bounding box center [137, 29] width 95 height 30
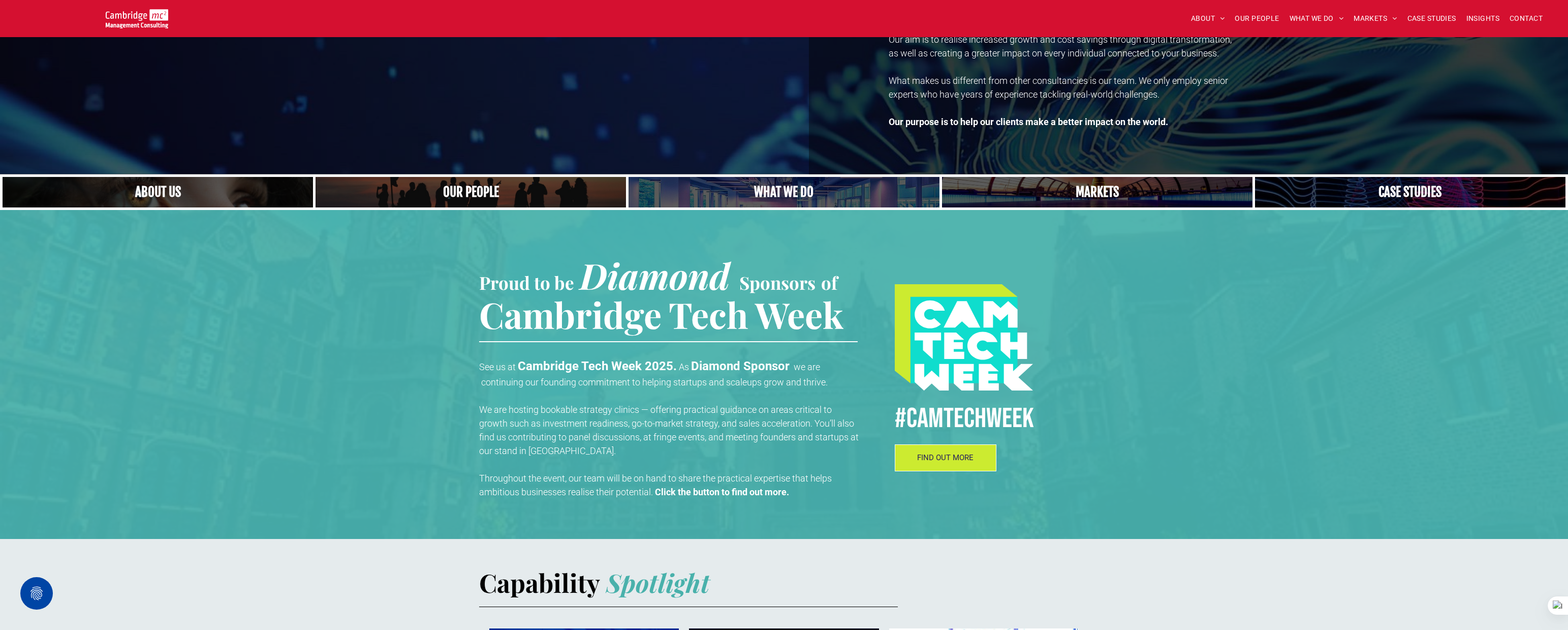
scroll to position [62, 0]
